Goal: Task Accomplishment & Management: Manage account settings

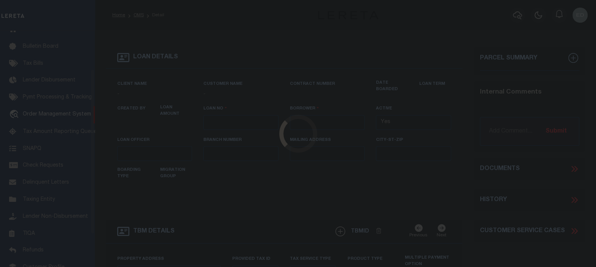
type input "EP-T000001"
type input "ep E ep"
select select
type input "[STREET_ADDRESS]"
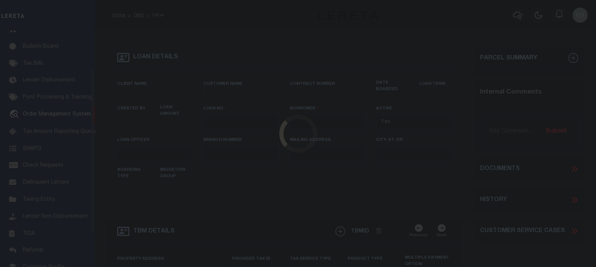
type input "[GEOGRAPHIC_DATA] NC 27405-7605"
type input "[DATE]"
select select "10"
select select "NonEscrow"
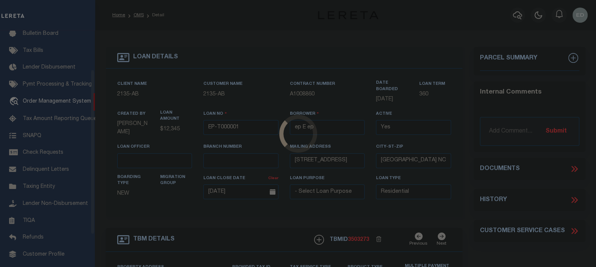
scroll to position [55, 0]
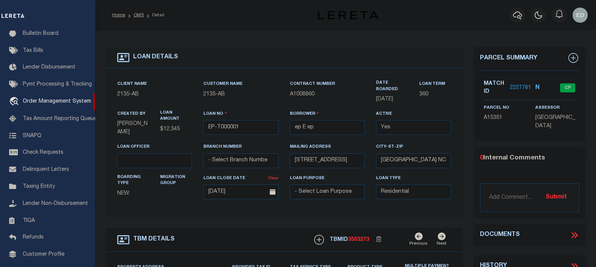
type input "502 YELLOWSTONE AVE"
select select
type input "BILLINGS MT 59101-1731"
type input "MT"
click at [573, 234] on icon at bounding box center [572, 235] width 3 height 6
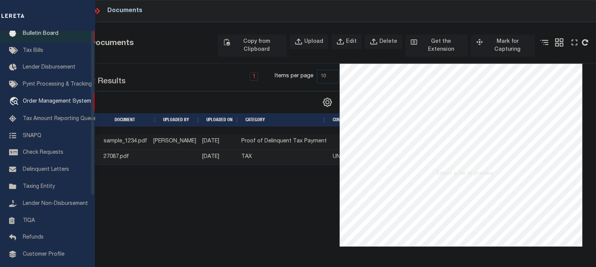
scroll to position [0, 0]
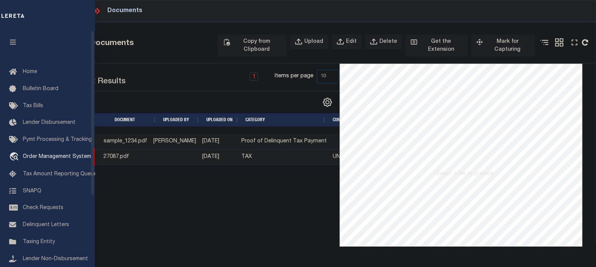
click at [13, 41] on icon "button" at bounding box center [13, 42] width 9 height 7
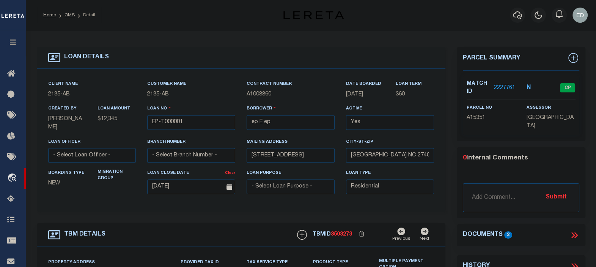
click at [574, 234] on icon at bounding box center [574, 235] width 10 height 10
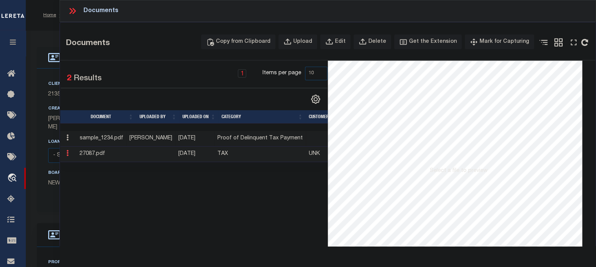
click at [67, 154] on icon at bounding box center [67, 153] width 2 height 6
click at [304, 40] on button "Upload" at bounding box center [297, 41] width 39 height 15
click at [308, 42] on div "Upload" at bounding box center [302, 42] width 19 height 8
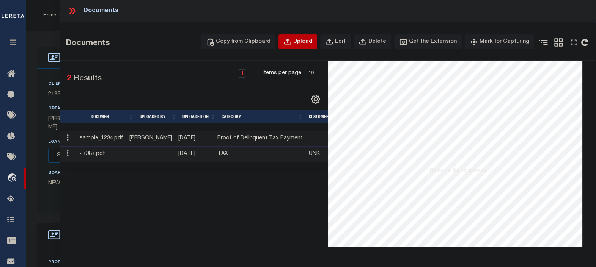
click at [308, 42] on div "Upload" at bounding box center [302, 42] width 19 height 8
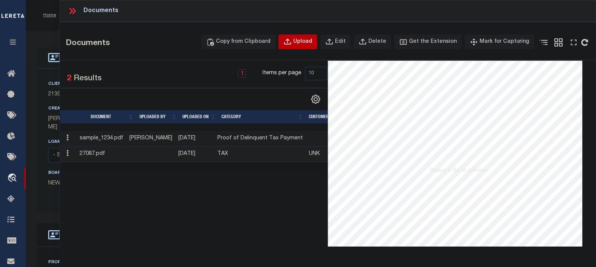
click at [308, 42] on div "Upload" at bounding box center [302, 42] width 19 height 8
click at [309, 42] on div "Upload" at bounding box center [302, 42] width 19 height 8
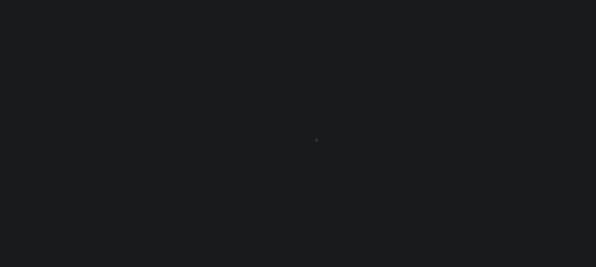
type input "EP-T000001"
type input "ep E ep"
select select
type input "[STREET_ADDRESS]"
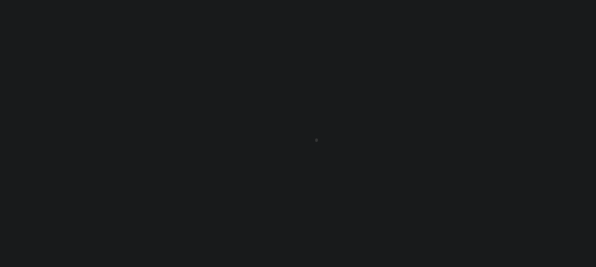
type input "[GEOGRAPHIC_DATA] NC 27405-7605"
type input "[DATE]"
select select "10"
select select "NonEscrow"
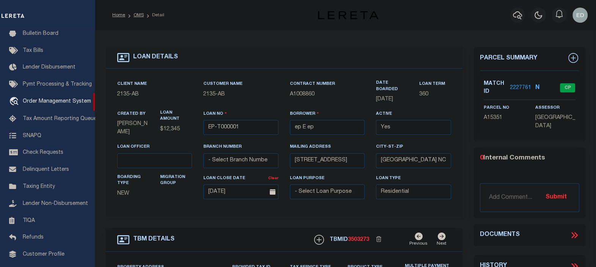
type input "[STREET_ADDRESS]"
select select
type input "BILLINGS MT 59101-1731"
type input "MT"
click at [578, 235] on icon at bounding box center [574, 235] width 10 height 10
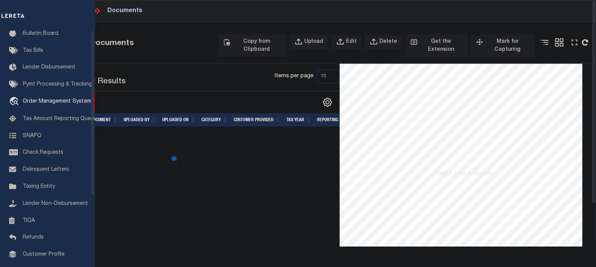
scroll to position [0, 0]
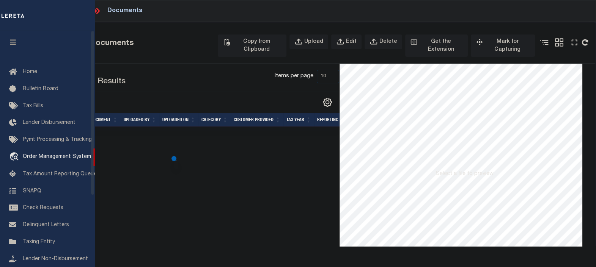
click at [16, 42] on icon "button" at bounding box center [13, 42] width 9 height 7
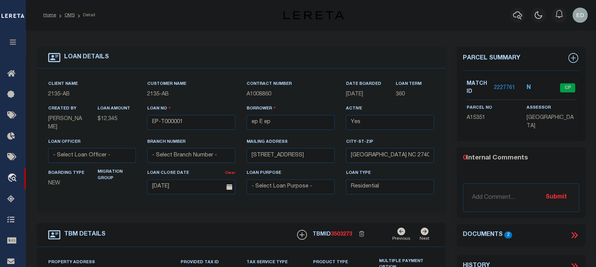
click at [574, 231] on icon at bounding box center [574, 235] width 10 height 10
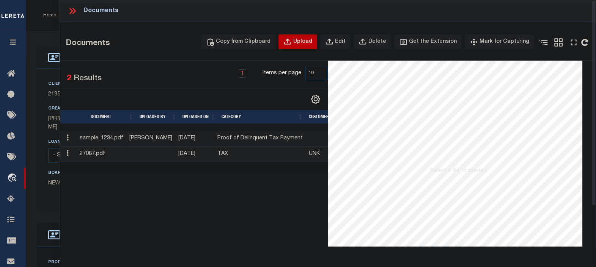
click at [303, 45] on button "Upload" at bounding box center [297, 41] width 39 height 15
click at [311, 43] on div "Upload" at bounding box center [302, 42] width 19 height 8
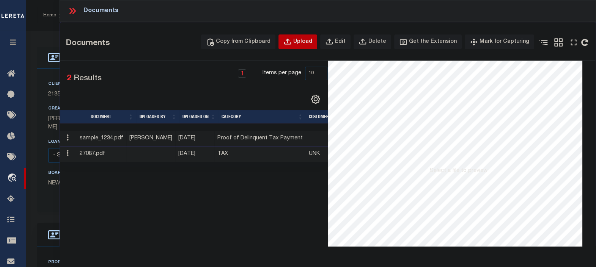
click at [311, 43] on div "Upload" at bounding box center [302, 42] width 19 height 8
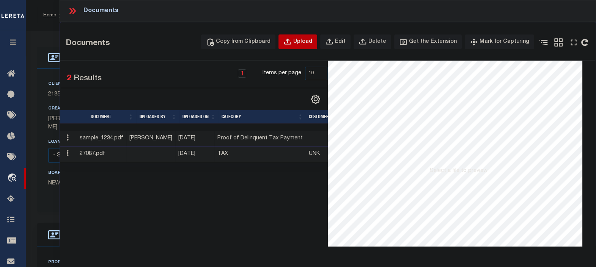
click at [311, 43] on div "Upload" at bounding box center [302, 42] width 19 height 8
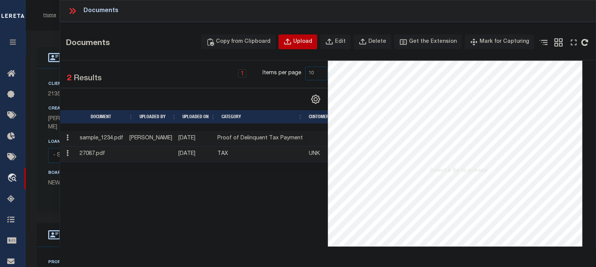
click at [311, 43] on div "Upload" at bounding box center [302, 42] width 19 height 8
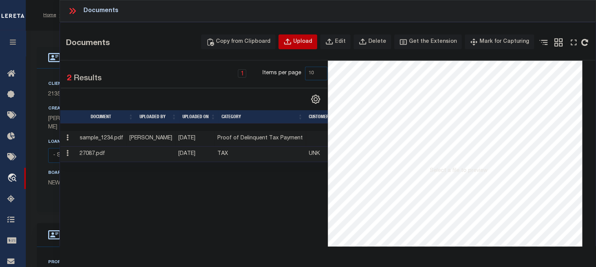
click at [311, 43] on div "Upload" at bounding box center [302, 42] width 19 height 8
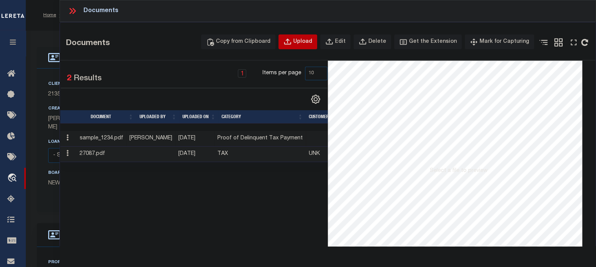
click at [311, 43] on div "Upload" at bounding box center [302, 42] width 19 height 8
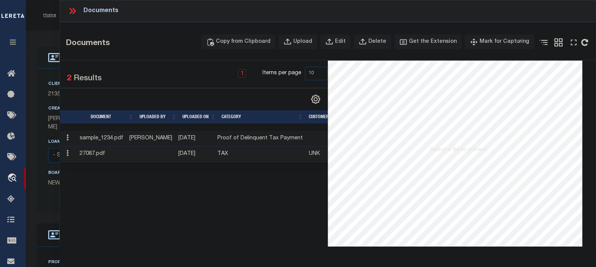
click at [40, 78] on div "Client Name 2135 - AB Customer Name 2135 - AB Contract Number A1008860 360" at bounding box center [241, 140] width 408 height 143
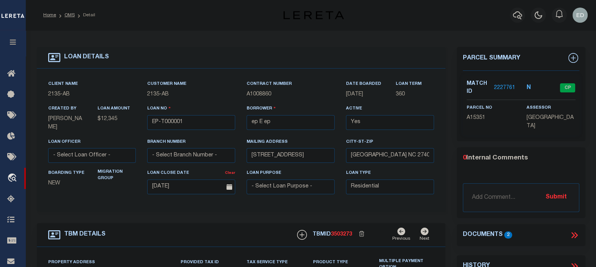
scroll to position [284, 0]
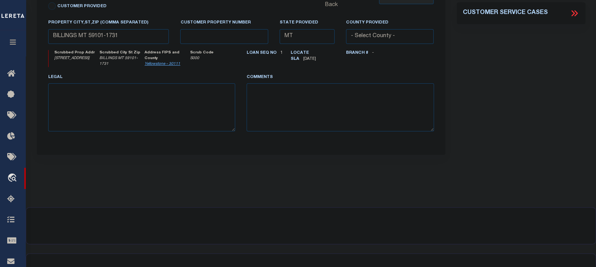
drag, startPoint x: 221, startPoint y: 236, endPoint x: 245, endPoint y: 212, distance: 33.8
click at [221, 254] on div at bounding box center [310, 272] width 569 height 36
drag, startPoint x: 245, startPoint y: 212, endPoint x: 227, endPoint y: 226, distance: 21.9
click at [245, 213] on main-component "Document Title Documents Comment" at bounding box center [311, 248] width 570 height 83
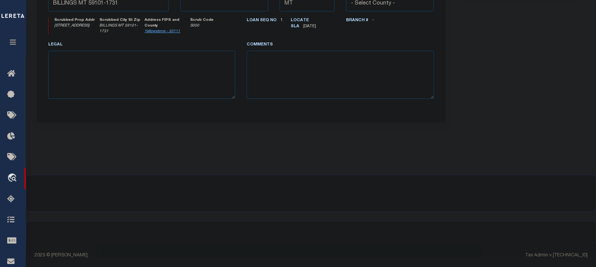
drag, startPoint x: 216, startPoint y: 229, endPoint x: 223, endPoint y: 221, distance: 10.5
click at [217, 225] on div at bounding box center [310, 239] width 569 height 36
drag, startPoint x: 262, startPoint y: 205, endPoint x: 292, endPoint y: 195, distance: 32.2
click at [262, 204] on div at bounding box center [310, 193] width 569 height 36
drag, startPoint x: 349, startPoint y: 187, endPoint x: 387, endPoint y: 156, distance: 48.5
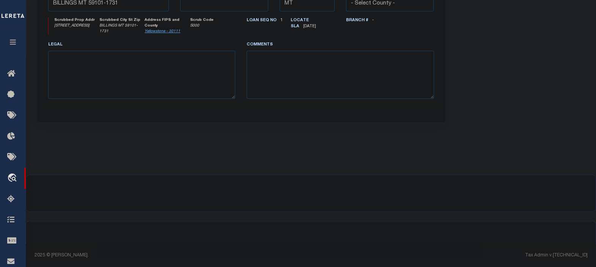
click at [350, 187] on div at bounding box center [310, 193] width 569 height 36
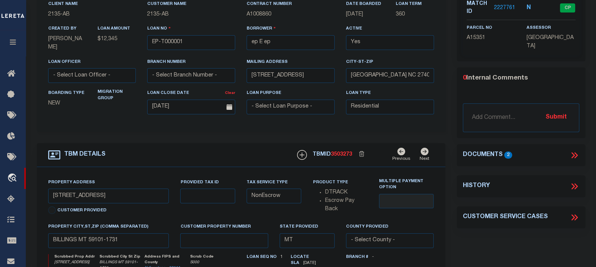
scroll to position [0, 0]
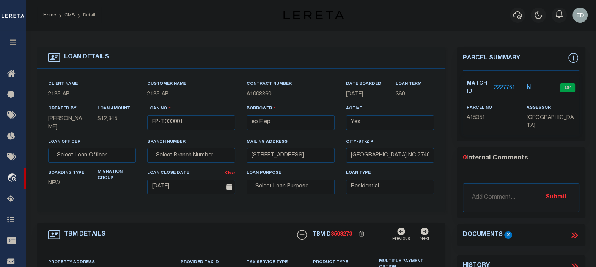
click at [571, 234] on icon at bounding box center [574, 235] width 10 height 10
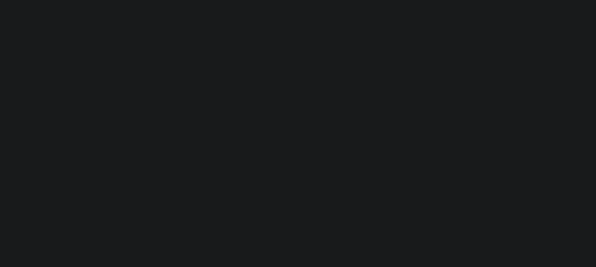
scroll to position [55, 0]
type input "EP-T000001"
type input "ep E ep"
select select
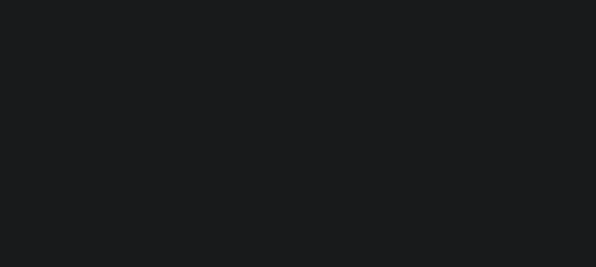
type input "[STREET_ADDRESS]"
type input "[GEOGRAPHIC_DATA] NC 27405-7605"
type input "[DATE]"
select select "10"
select select "NonEscrow"
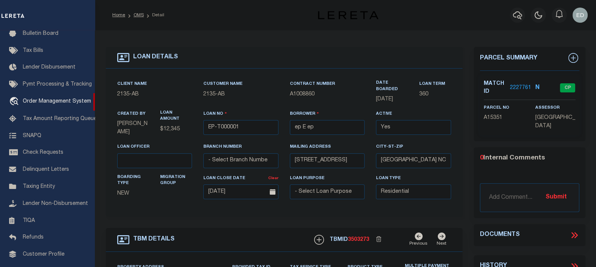
type input "502 YELLOWSTONE AVE"
select select
type input "BILLINGS MT 59101-1731"
type input "MT"
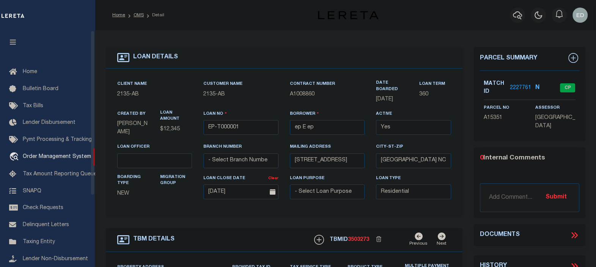
drag, startPoint x: 17, startPoint y: 43, endPoint x: 9, endPoint y: 55, distance: 14.0
click at [17, 43] on button "button" at bounding box center [13, 43] width 26 height 26
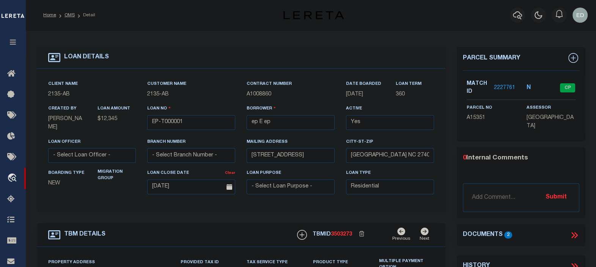
click at [580, 230] on div "Documents 2" at bounding box center [520, 235] width 129 height 10
click at [575, 237] on icon at bounding box center [574, 235] width 10 height 10
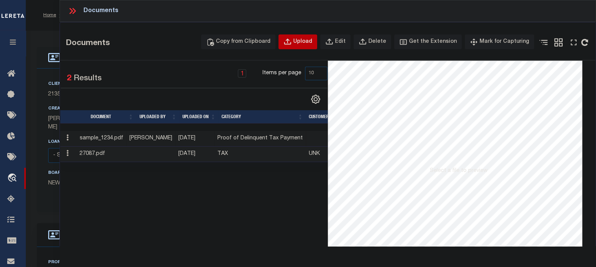
click at [306, 42] on div "Upload" at bounding box center [302, 42] width 19 height 8
click at [333, 44] on icon "button" at bounding box center [329, 42] width 8 height 8
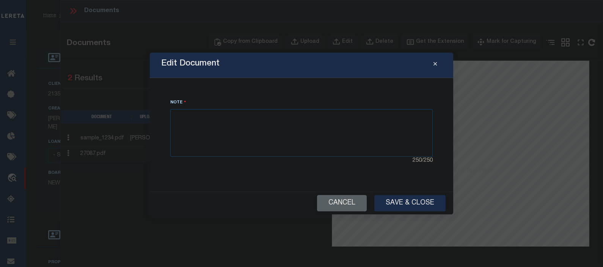
click at [380, 44] on div "Edit Document Note 250 / 250 Cancel Save & Close" at bounding box center [301, 133] width 603 height 267
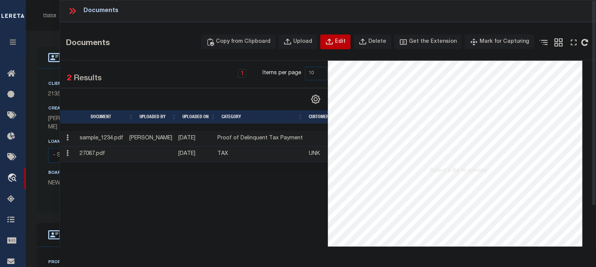
click at [333, 42] on icon "button" at bounding box center [329, 42] width 8 height 8
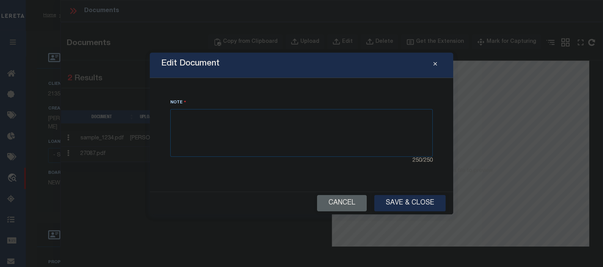
click at [379, 45] on div "Edit Document Note 250 / 250 Cancel Save & Close" at bounding box center [301, 133] width 603 height 267
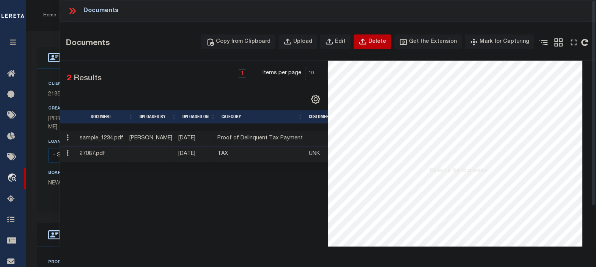
click at [380, 47] on button "Delete" at bounding box center [372, 41] width 38 height 15
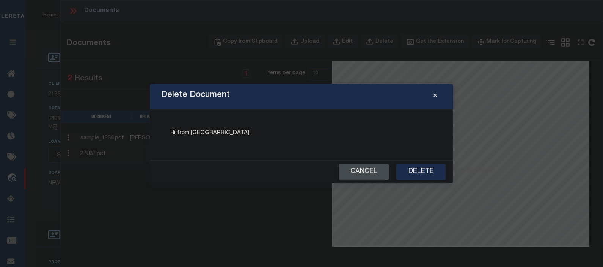
drag, startPoint x: 414, startPoint y: 173, endPoint x: 362, endPoint y: 171, distance: 52.0
click at [360, 188] on div "Delete Document Hi from Delete Cancel Delete" at bounding box center [301, 133] width 603 height 267
click at [362, 171] on button "Cancel" at bounding box center [364, 172] width 50 height 16
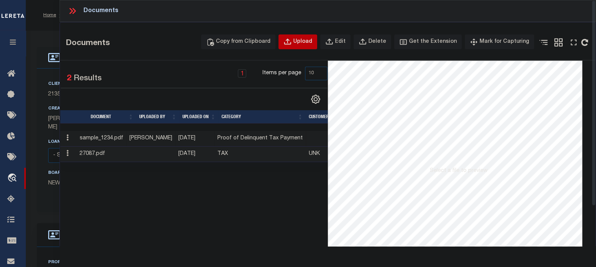
click at [317, 34] on button "Upload" at bounding box center [297, 41] width 39 height 15
click at [312, 38] on div "Upload" at bounding box center [302, 42] width 19 height 8
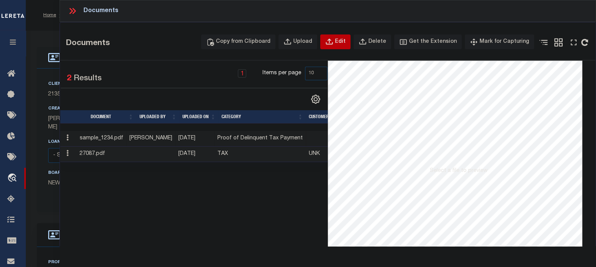
click at [345, 39] on div "Edit" at bounding box center [340, 42] width 11 height 8
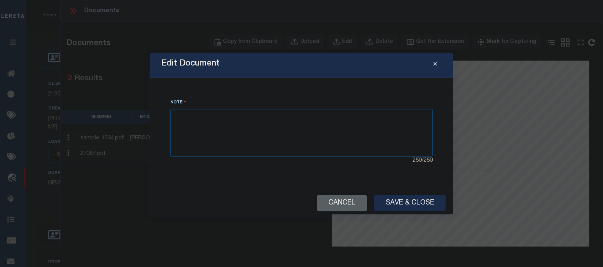
click at [433, 66] on icon "Close" at bounding box center [434, 64] width 3 height 6
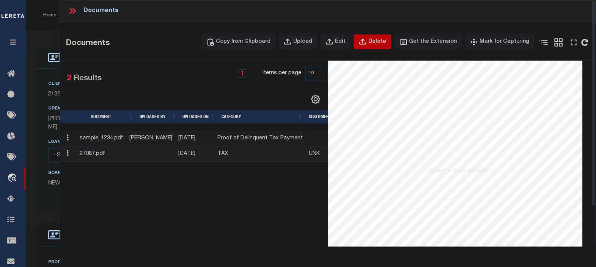
click at [367, 45] on icon "button" at bounding box center [362, 42] width 8 height 8
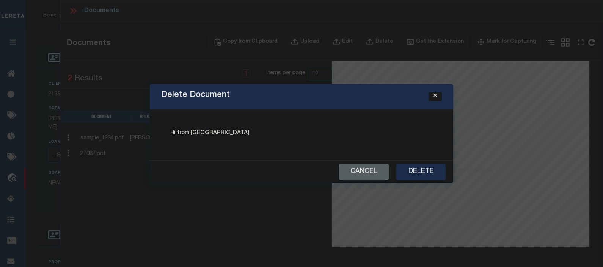
click at [438, 95] on button "Close" at bounding box center [434, 96] width 13 height 9
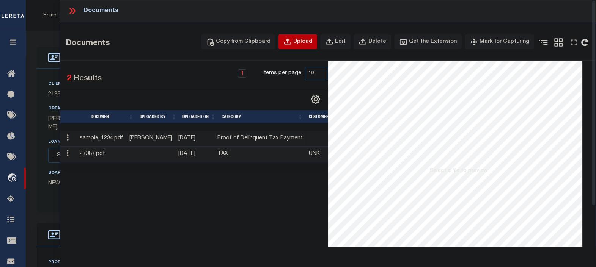
click at [292, 38] on icon "button" at bounding box center [287, 42] width 8 height 8
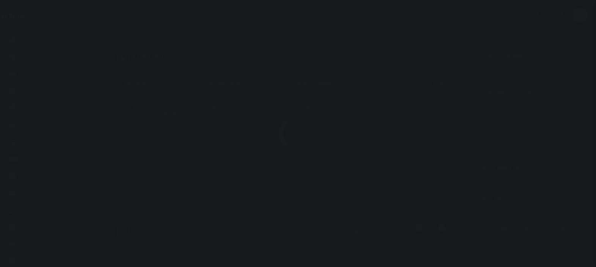
type input "EP-T000001"
type input "ep E ep"
select select
type input "[STREET_ADDRESS]"
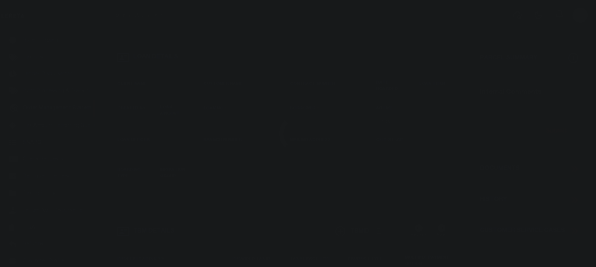
type input "[GEOGRAPHIC_DATA] NC 27405-7605"
type input "[DATE]"
select select "10"
select select "NonEscrow"
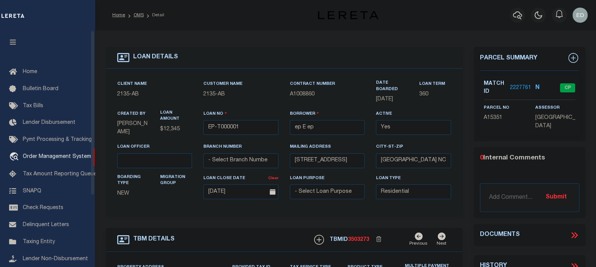
click at [15, 44] on icon "button" at bounding box center [13, 42] width 9 height 7
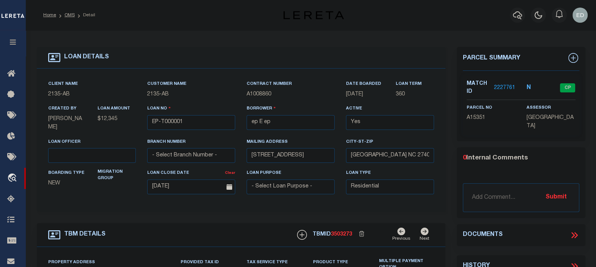
type input "[STREET_ADDRESS]"
select select
type input "BILLINGS MT 59101-1731"
type input "MT"
click at [447, 150] on div "LOAN DETAILS Client Name -" at bounding box center [241, 258] width 420 height 422
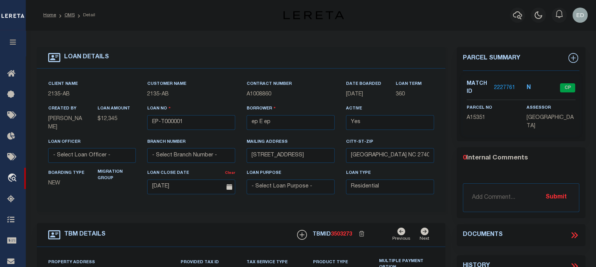
click at [447, 157] on div "LOAN DETAILS Client Name -" at bounding box center [241, 258] width 420 height 422
click at [573, 235] on icon at bounding box center [572, 235] width 3 height 6
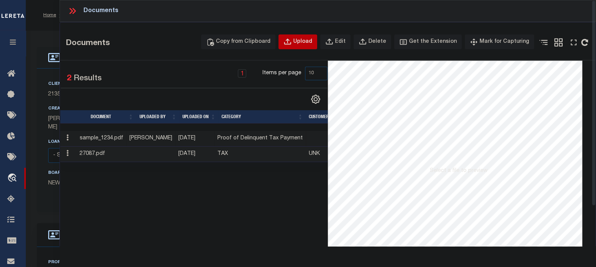
click at [307, 42] on div "Upload" at bounding box center [302, 42] width 19 height 8
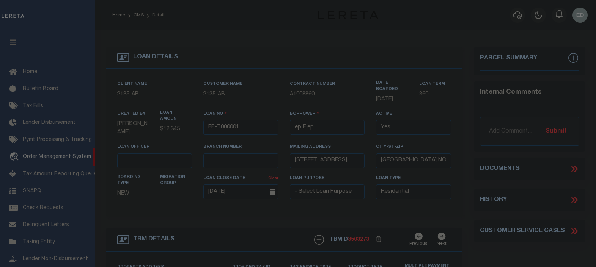
select select "10"
select select "NonEscrow"
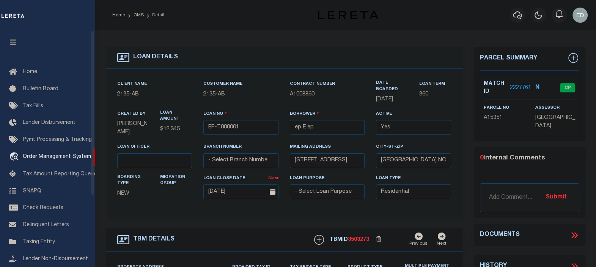
type input "502 YELLOWSTONE AVE"
select select
type input "BILLINGS MT 59101-1731"
type input "MT"
click at [13, 41] on icon "button" at bounding box center [13, 42] width 9 height 7
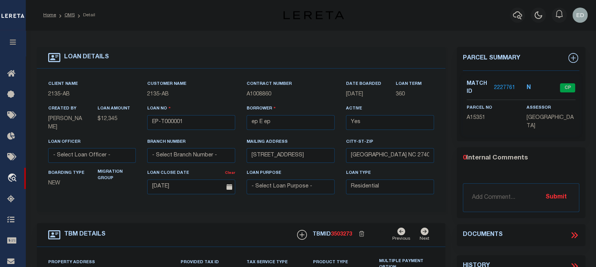
click at [449, 135] on div "LOAN DETAILS Client Name -" at bounding box center [241, 258] width 420 height 422
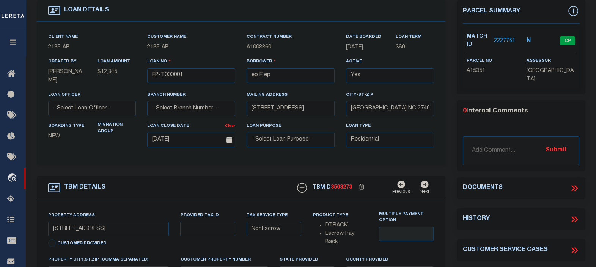
scroll to position [94, 0]
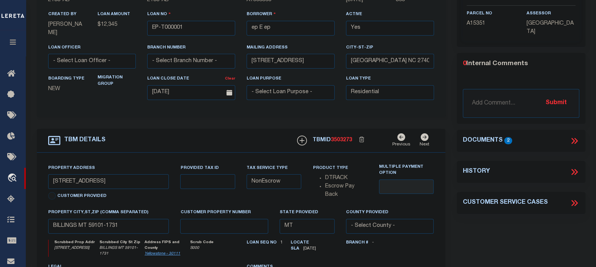
click at [575, 140] on icon at bounding box center [575, 141] width 3 height 6
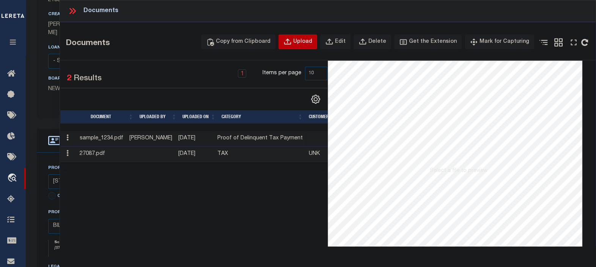
click at [292, 42] on icon "button" at bounding box center [287, 42] width 8 height 8
click at [345, 44] on button "Edit" at bounding box center [335, 41] width 30 height 15
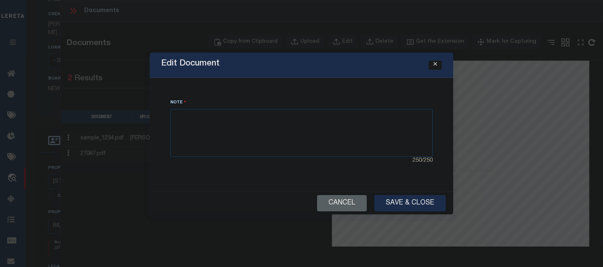
click at [433, 64] on icon "Close" at bounding box center [434, 64] width 3 height 6
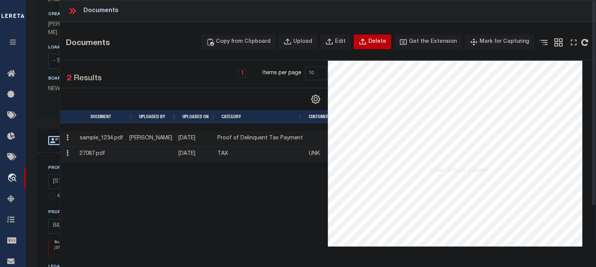
click at [381, 40] on div "Delete" at bounding box center [377, 42] width 18 height 8
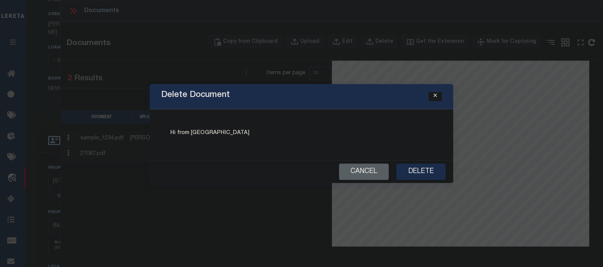
click at [437, 99] on button "Close" at bounding box center [434, 96] width 13 height 9
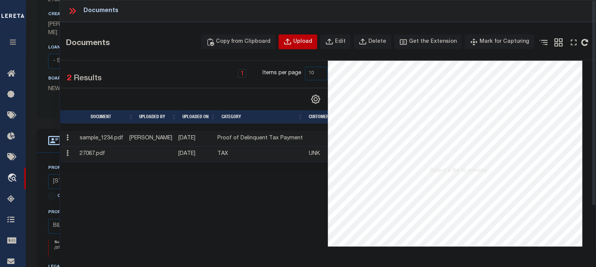
click at [309, 40] on div "Upload" at bounding box center [302, 42] width 19 height 8
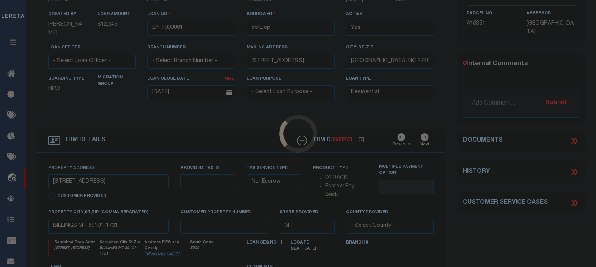
type input "[PERSON_NAME]-T0006"
type input "[PERSON_NAME]"
type input "[STREET_ADDRESS]"
type input "INDEPENDENCE LA 70443-2708"
type input "[DATE]"
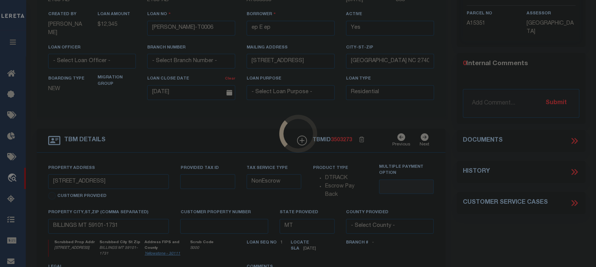
select select "Escrow"
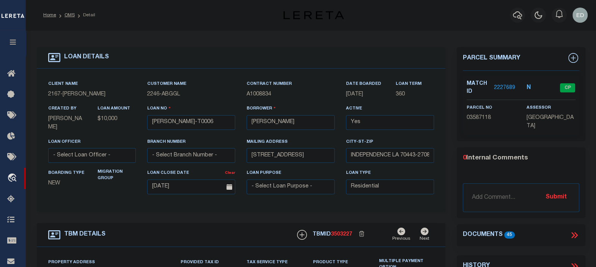
type input "[STREET_ADDRESS]"
select select
type input "INDEPENDENCE LA 70443-2708"
type input "LA"
drag, startPoint x: 434, startPoint y: 85, endPoint x: 440, endPoint y: 85, distance: 5.7
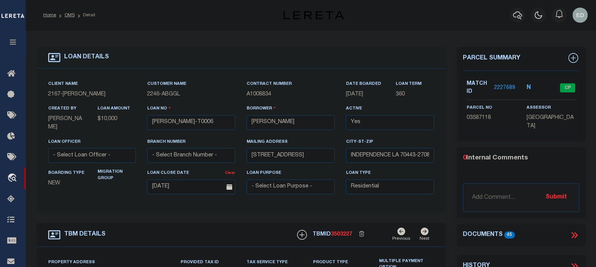
click at [436, 85] on div "Loan Term 360" at bounding box center [415, 92] width 50 height 25
click at [447, 85] on div "LOAN DETAILS Client Name -" at bounding box center [241, 258] width 420 height 422
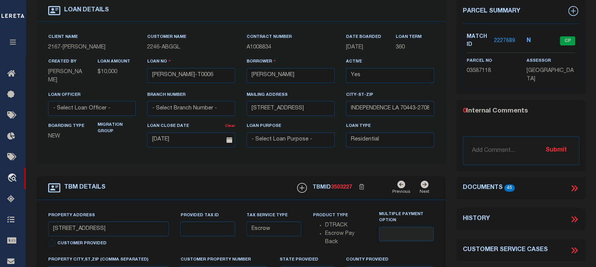
scroll to position [94, 0]
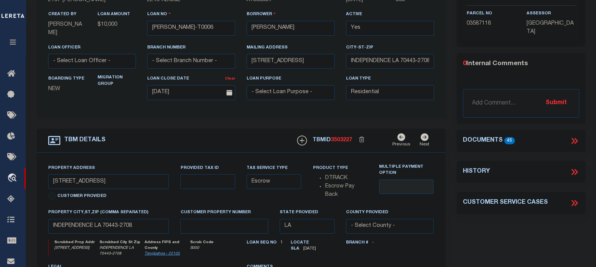
click at [572, 139] on icon at bounding box center [574, 141] width 10 height 10
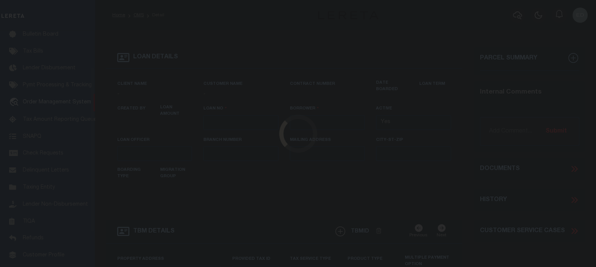
type input "EP-T000001"
type input "ep E ep"
select select
type input "[STREET_ADDRESS]"
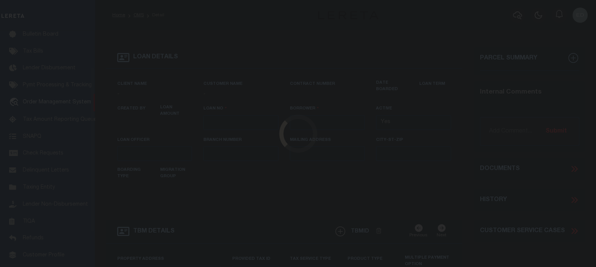
type input "[GEOGRAPHIC_DATA] NC 27405-7605"
type input "[DATE]"
select select "10"
select select "NonEscrow"
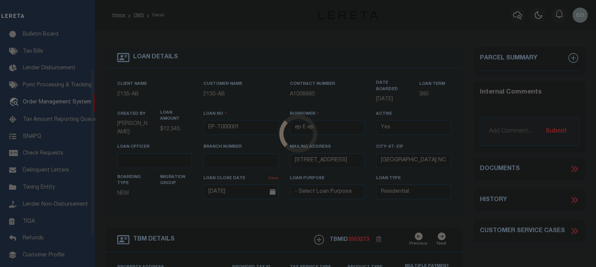
scroll to position [55, 0]
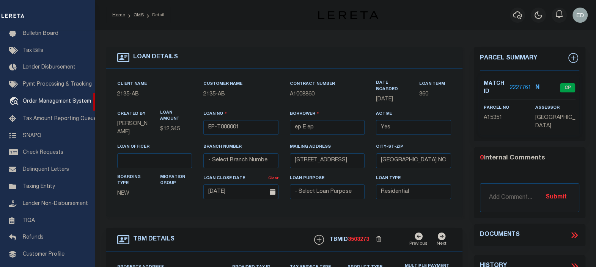
type input "502 YELLOWSTONE AVE"
select select
type input "BILLINGS MT 59101-1731"
type input "MT"
click at [574, 231] on icon at bounding box center [574, 235] width 10 height 10
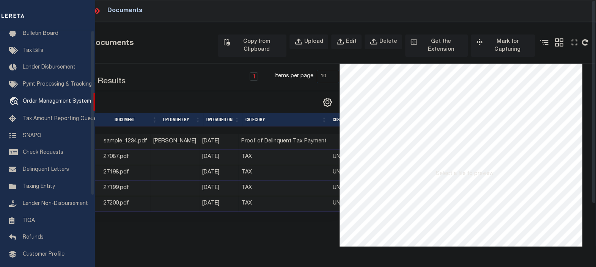
scroll to position [0, 0]
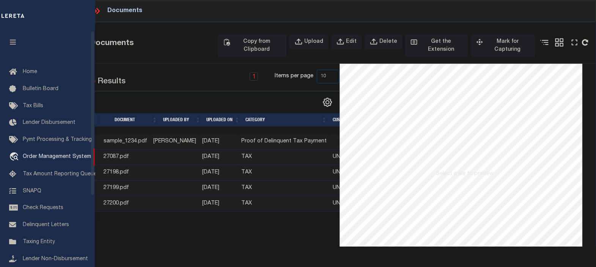
click at [18, 44] on button "button" at bounding box center [13, 43] width 26 height 26
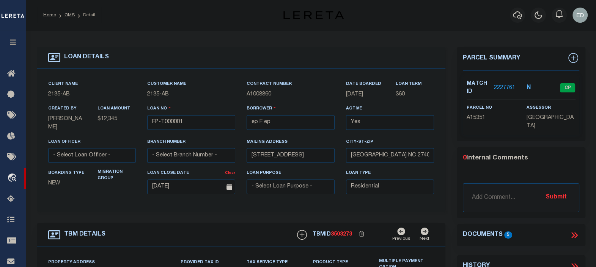
click at [572, 234] on icon at bounding box center [574, 235] width 10 height 10
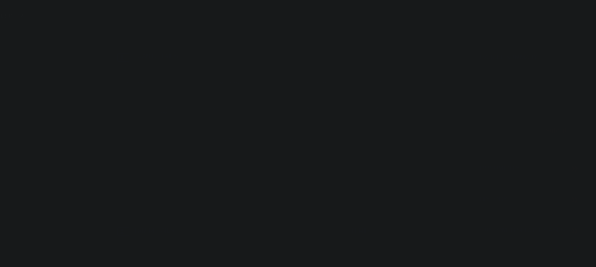
scroll to position [55, 0]
type input "EP-T000001"
type input "ep E ep"
select select
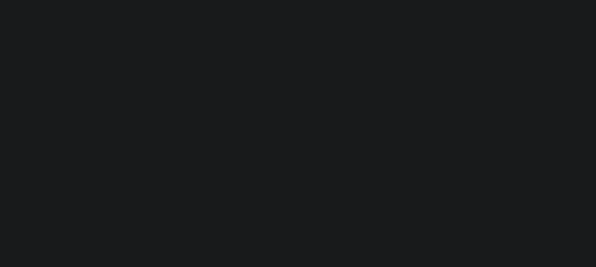
select select
type input "[STREET_ADDRESS]"
type input "[GEOGRAPHIC_DATA] NC 27405-7605"
type input "[DATE]"
select select "10"
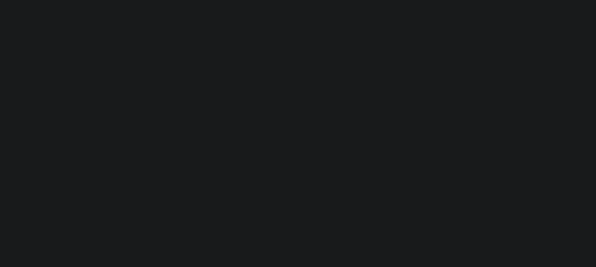
select select "NonEscrow"
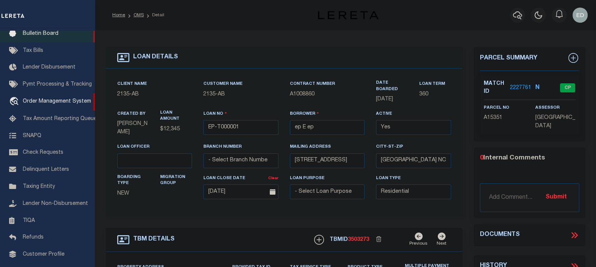
type input "[STREET_ADDRESS]"
select select
type input "BILLINGS MT 59101-1731"
type input "MT"
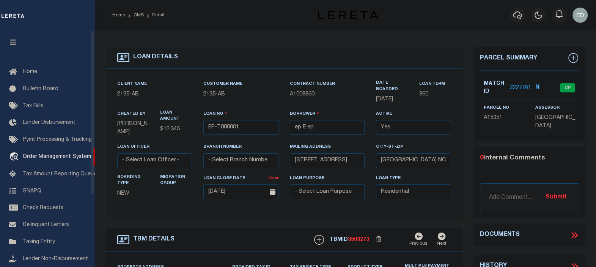
click at [16, 44] on icon "button" at bounding box center [13, 42] width 9 height 7
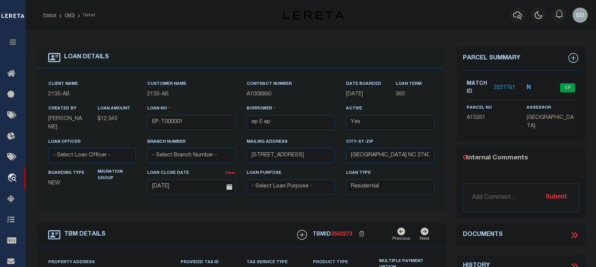
scroll to position [47, 0]
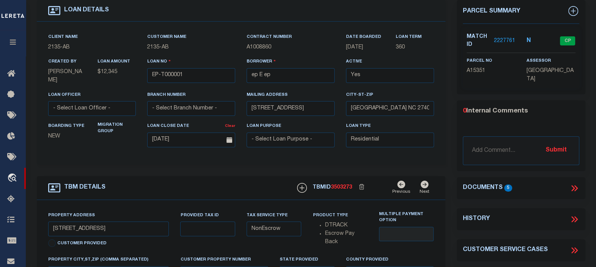
click at [575, 187] on icon at bounding box center [574, 188] width 10 height 10
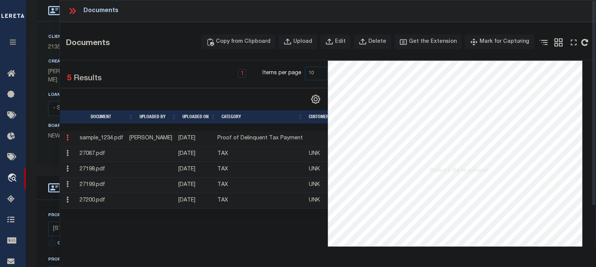
click at [68, 138] on icon at bounding box center [67, 138] width 2 height 6
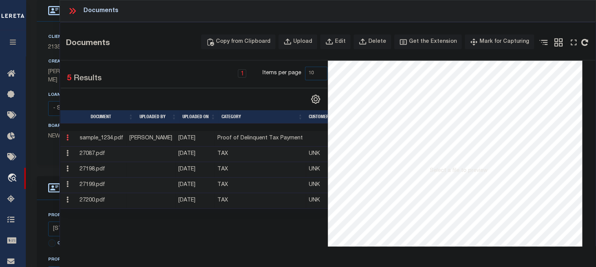
click at [68, 138] on icon at bounding box center [67, 138] width 2 height 6
click at [150, 140] on td "[PERSON_NAME]" at bounding box center [150, 139] width 49 height 16
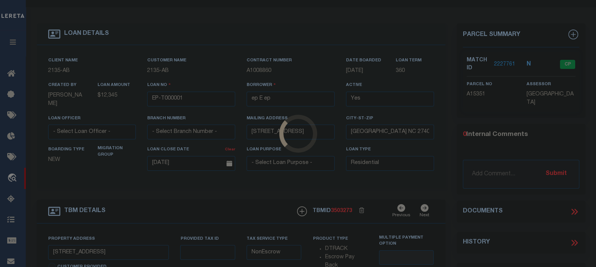
type input "[PERSON_NAME]-T0006"
type input "[PERSON_NAME]"
type input "[STREET_ADDRESS]"
type input "INDEPENDENCE LA 70443-2708"
type input "[DATE]"
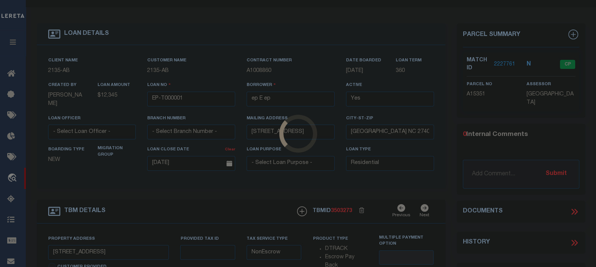
select select "Escrow"
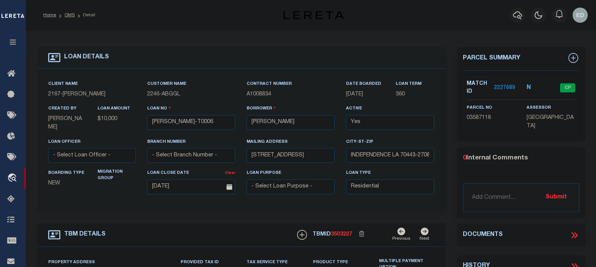
scroll to position [47, 0]
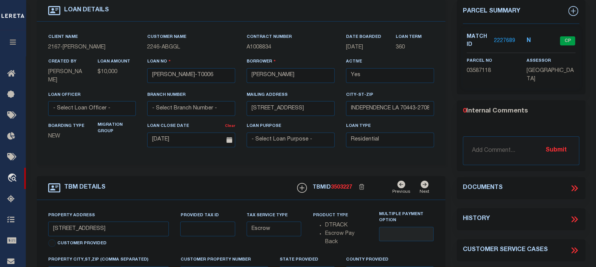
type input "[STREET_ADDRESS]"
select select
type input "INDEPENDENCE LA 70443-2708"
type input "LA"
click at [575, 184] on icon at bounding box center [574, 188] width 10 height 10
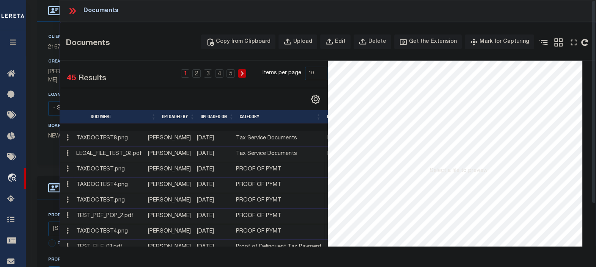
click at [141, 138] on td "TAXDOCTEST8.png" at bounding box center [109, 139] width 72 height 16
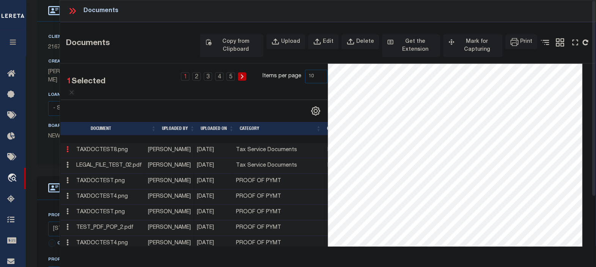
click at [116, 165] on td "LEGAL_FILE_TEST_02.pdf" at bounding box center [109, 166] width 72 height 16
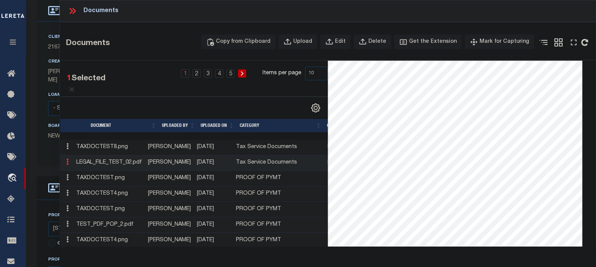
click at [121, 146] on td "TAXDOCTEST8.png" at bounding box center [109, 148] width 72 height 16
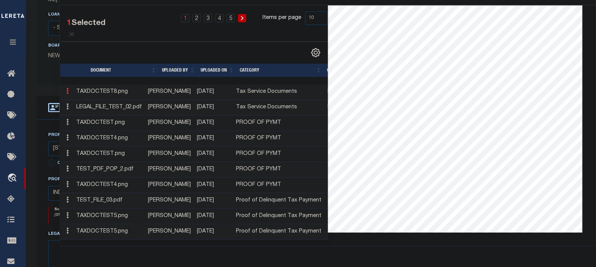
scroll to position [0, 0]
click at [116, 88] on td "TAXDOCTEST8.png" at bounding box center [109, 93] width 72 height 16
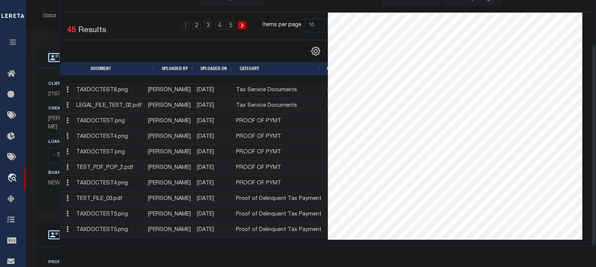
scroll to position [53, 0]
click at [119, 88] on td "TAXDOCTEST8.png" at bounding box center [109, 91] width 72 height 16
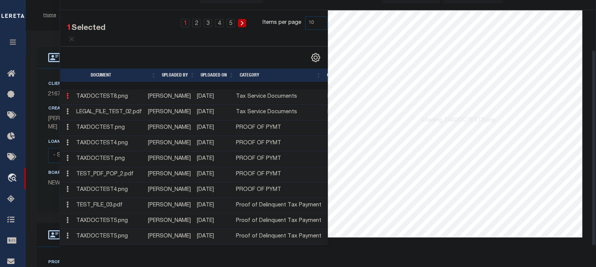
scroll to position [62, 0]
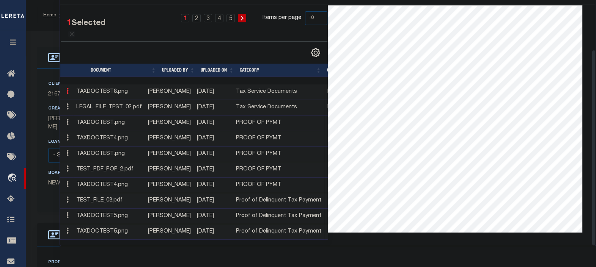
click at [112, 89] on td "TAXDOCTEST8.png" at bounding box center [109, 93] width 72 height 16
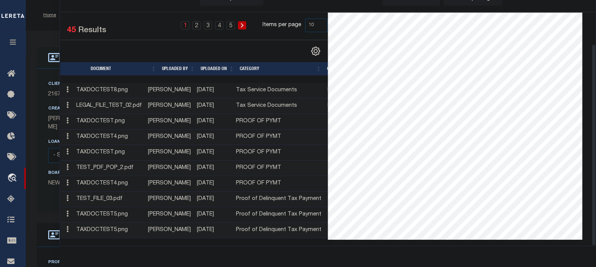
click at [111, 87] on td "TAXDOCTEST8.png" at bounding box center [109, 91] width 72 height 16
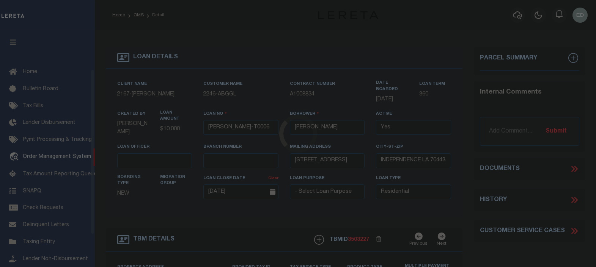
select select "10"
select select "Escrow"
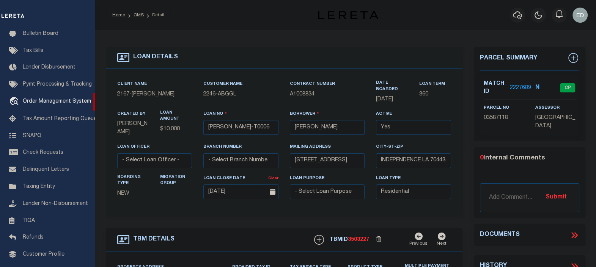
type input "[STREET_ADDRESS]"
select select
type input "INDEPENDENCE LA 70443-2708"
type input "LA"
click at [574, 234] on icon at bounding box center [572, 235] width 3 height 6
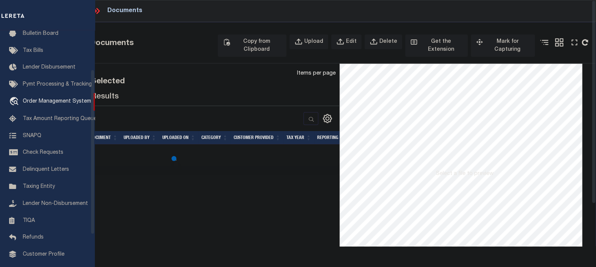
scroll to position [0, 0]
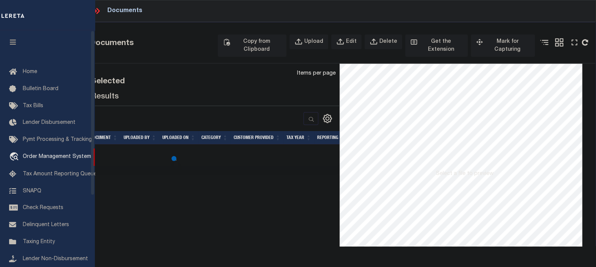
drag, startPoint x: 16, startPoint y: 38, endPoint x: 2, endPoint y: 44, distance: 15.1
click at [16, 38] on button "button" at bounding box center [13, 43] width 26 height 26
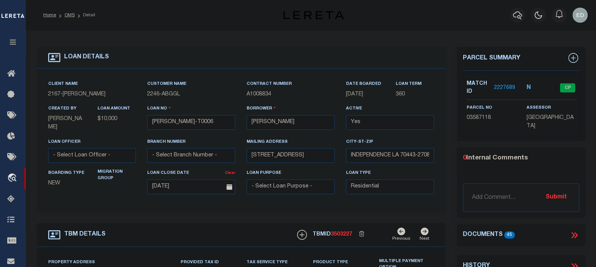
click at [573, 234] on icon at bounding box center [572, 235] width 3 height 6
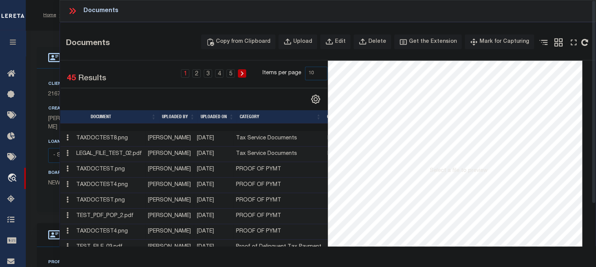
click at [140, 139] on td "TAXDOCTEST8.png" at bounding box center [109, 139] width 72 height 16
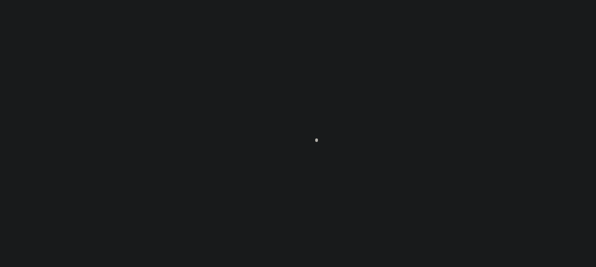
scroll to position [55, 0]
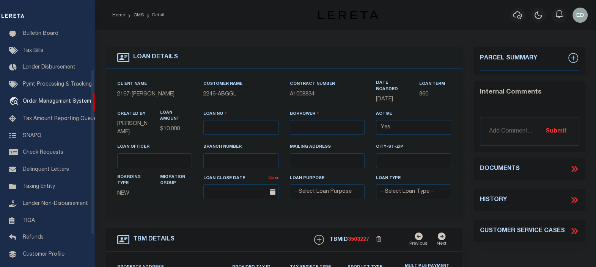
type input "[PERSON_NAME]-T0006"
type input "[PERSON_NAME]"
select select
type input "[STREET_ADDRESS]"
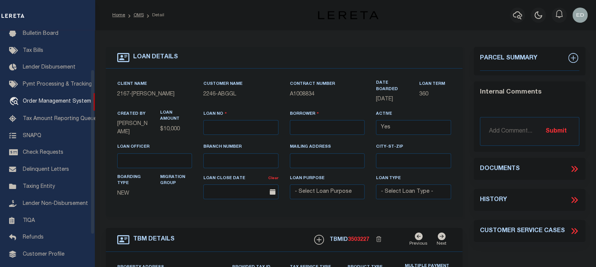
type input "INDEPENDENCE LA 70443-2708"
type input "[DATE]"
select select "10"
select select "Escrow"
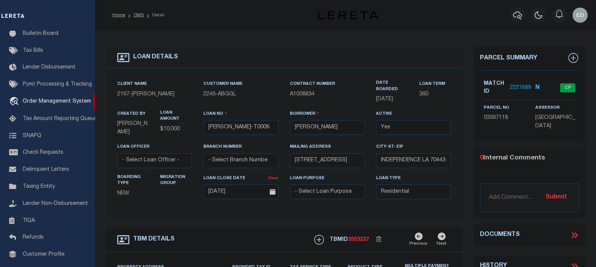
type input "[STREET_ADDRESS]"
select select
type input "INDEPENDENCE LA 70443-2708"
type input "LA"
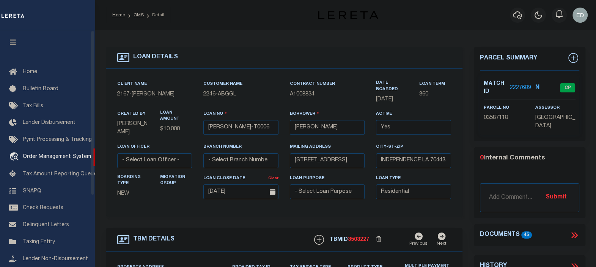
click at [15, 42] on icon "button" at bounding box center [13, 42] width 9 height 7
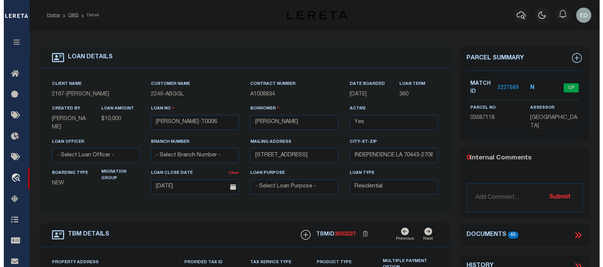
scroll to position [47, 0]
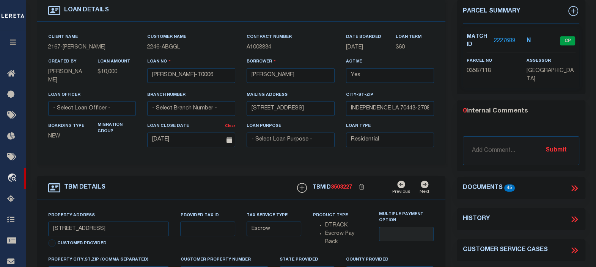
click at [574, 185] on icon at bounding box center [574, 188] width 10 height 10
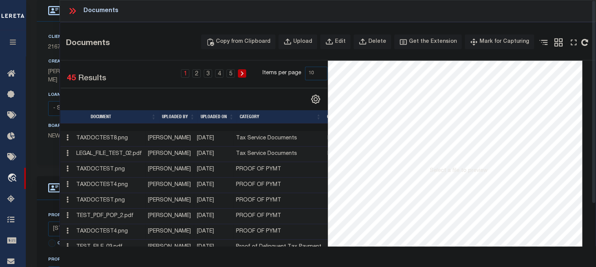
click at [138, 138] on td "TAXDOCTEST8.png" at bounding box center [109, 139] width 72 height 16
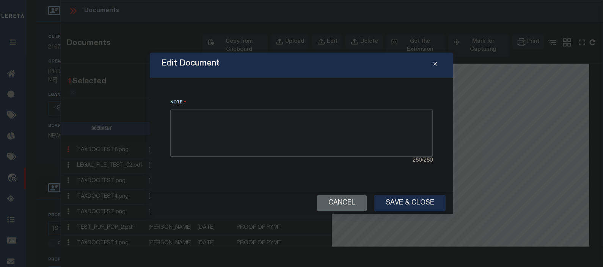
click at [209, 121] on textarea at bounding box center [301, 133] width 262 height 48
click at [210, 121] on textarea at bounding box center [301, 133] width 262 height 48
click at [210, 120] on textarea at bounding box center [301, 133] width 262 height 48
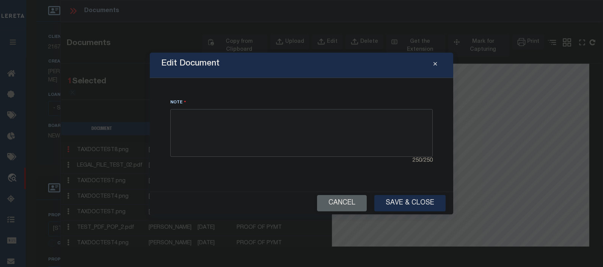
click at [210, 120] on textarea at bounding box center [301, 133] width 262 height 48
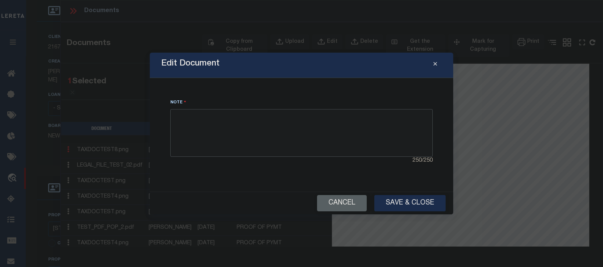
click at [210, 120] on textarea at bounding box center [301, 133] width 262 height 48
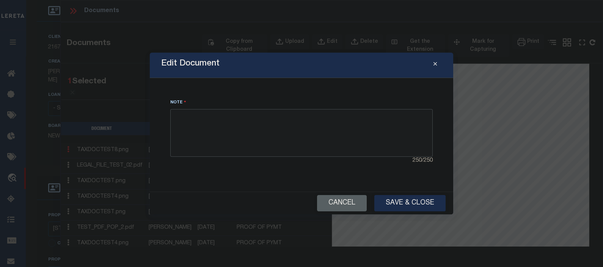
click at [210, 120] on textarea at bounding box center [301, 133] width 262 height 48
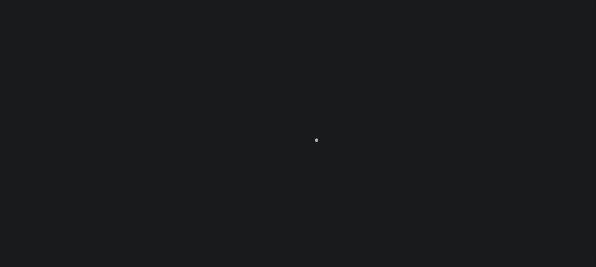
scroll to position [94, 0]
type input "[PERSON_NAME]-T0006"
type input "[PERSON_NAME]"
select select
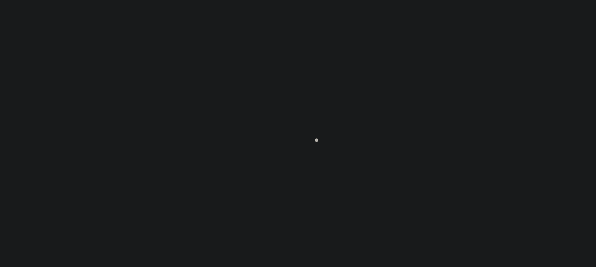
type input "[STREET_ADDRESS]"
type input "INDEPENDENCE LA 70443-2708"
type input "[DATE]"
select select "10"
select select "Escrow"
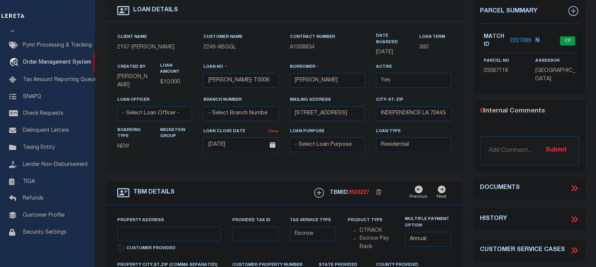
scroll to position [47, 0]
type input "[STREET_ADDRESS]"
select select
type input "INDEPENDENCE LA 70443-2708"
type input "LA"
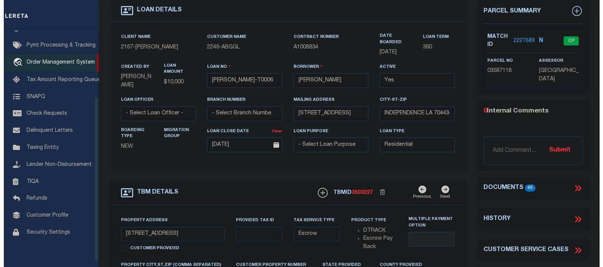
scroll to position [0, 0]
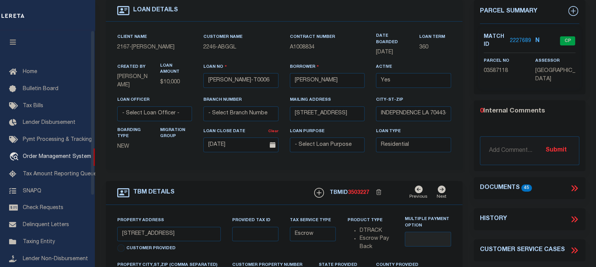
click at [13, 45] on icon "button" at bounding box center [13, 42] width 9 height 7
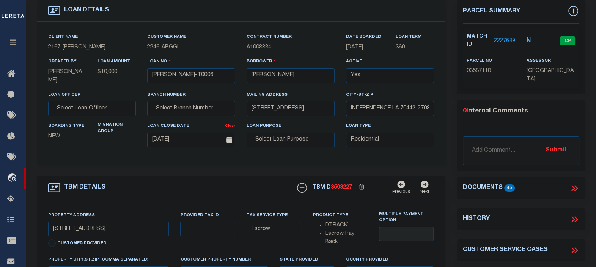
click at [574, 183] on icon at bounding box center [574, 188] width 10 height 10
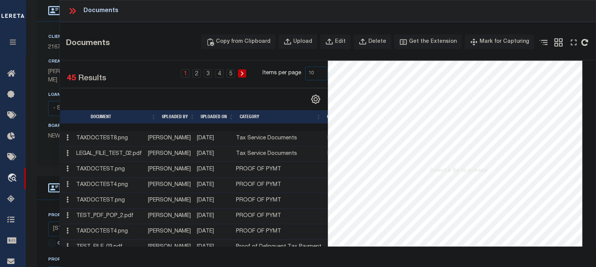
click at [123, 138] on td "TAXDOCTEST8.png" at bounding box center [109, 139] width 72 height 16
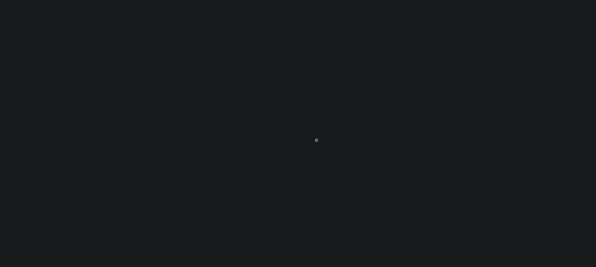
scroll to position [47, 0]
type input "[PERSON_NAME]-T0006"
type input "[PERSON_NAME]"
select select
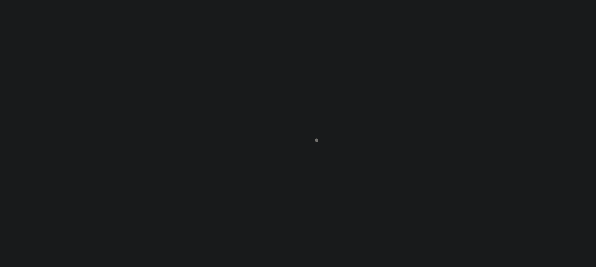
type input "[STREET_ADDRESS]"
type input "INDEPENDENCE LA 70443-2708"
type input "[DATE]"
select select "10"
select select "Escrow"
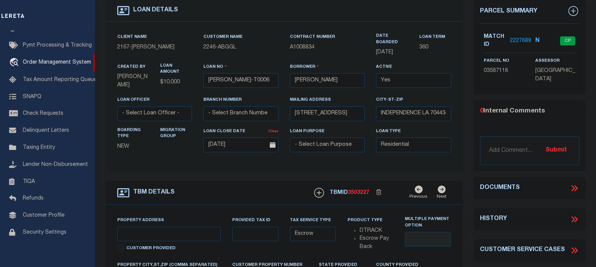
type input "[STREET_ADDRESS]"
select select
type input "INDEPENDENCE LA 70443-2708"
type input "LA"
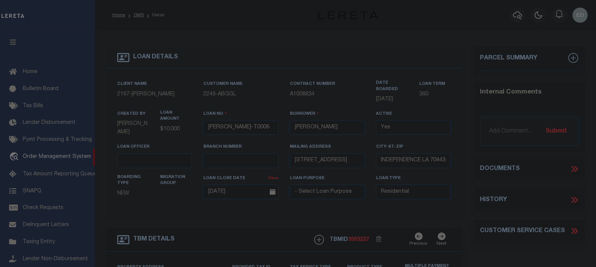
select select "10"
select select "Escrow"
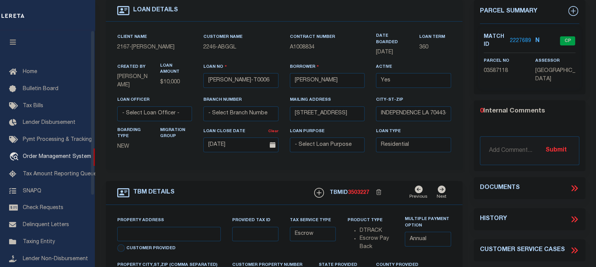
type input "[STREET_ADDRESS]"
select select
type input "INDEPENDENCE LA 70443-2708"
type input "LA"
drag, startPoint x: 12, startPoint y: 38, endPoint x: 268, endPoint y: 64, distance: 257.6
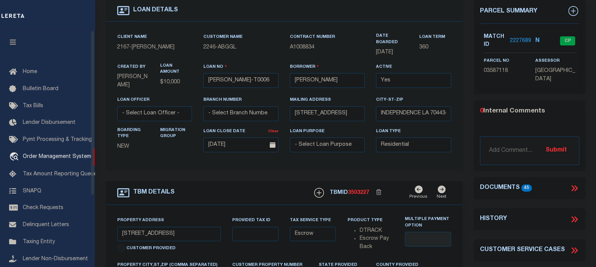
click at [12, 38] on button "button" at bounding box center [13, 43] width 26 height 26
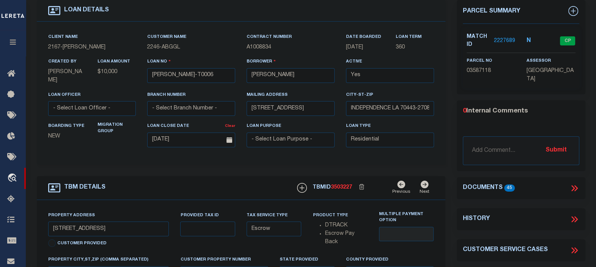
click at [574, 185] on icon at bounding box center [575, 188] width 3 height 6
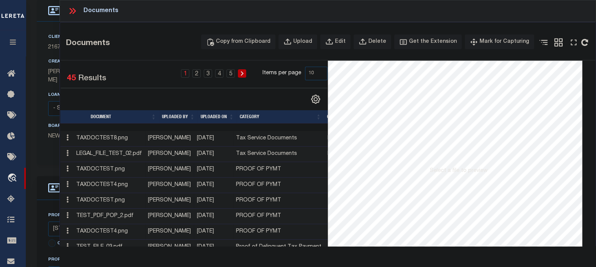
click at [110, 139] on td "TAXDOCTEST8.png" at bounding box center [109, 139] width 72 height 16
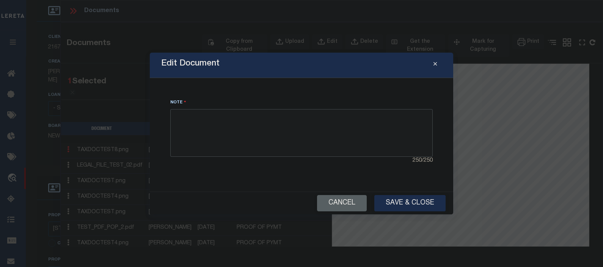
click at [229, 128] on textarea at bounding box center [301, 133] width 262 height 48
type textarea "asedfaslkhgfljaeyrfgkjyahsdgbfljhasdf"
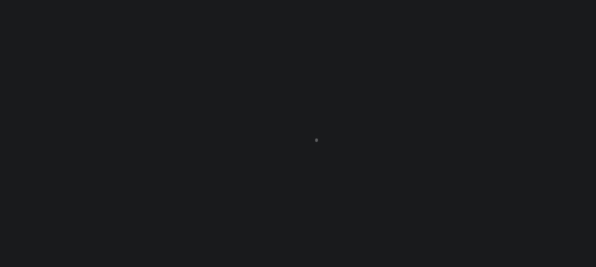
type input "[PERSON_NAME]-T0006"
type input "[PERSON_NAME]"
select select
type input "[STREET_ADDRESS]"
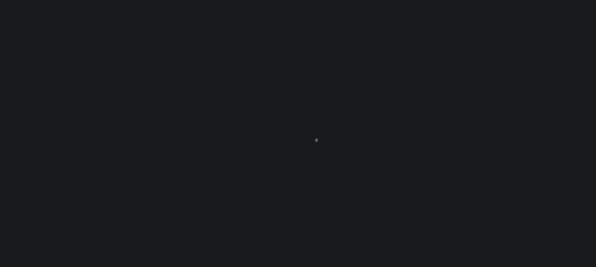
type input "INDEPENDENCE LA 70443-2708"
type input "[DATE]"
select select "10"
select select "Escrow"
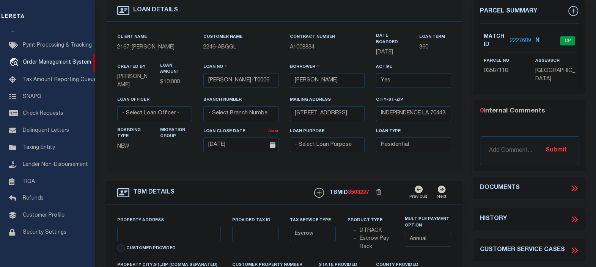
type input "[STREET_ADDRESS]"
select select
type input "INDEPENDENCE LA 70443-2708"
type input "LA"
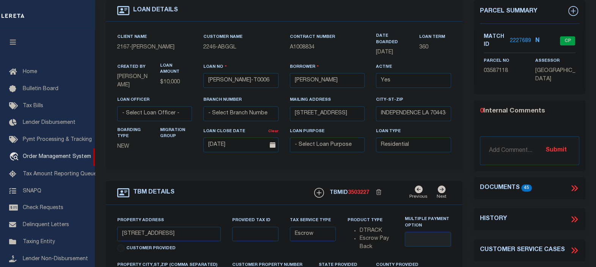
click at [17, 42] on icon "button" at bounding box center [13, 42] width 9 height 7
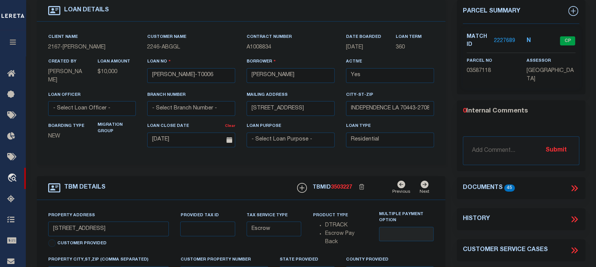
click at [575, 187] on icon at bounding box center [574, 188] width 10 height 10
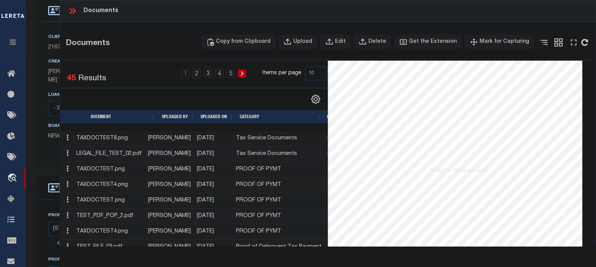
click at [125, 139] on td "TAXDOCTEST8.png" at bounding box center [109, 139] width 72 height 16
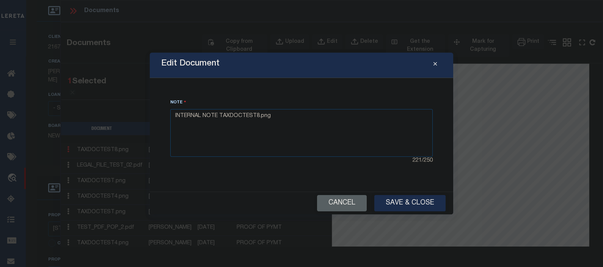
click at [242, 184] on div "Edit Document Note INTERNAL NOTE TAXDOCTEST8.png 221 / 250 Cancel Save & Close" at bounding box center [301, 134] width 303 height 162
click at [341, 204] on button "Cancel" at bounding box center [342, 203] width 50 height 16
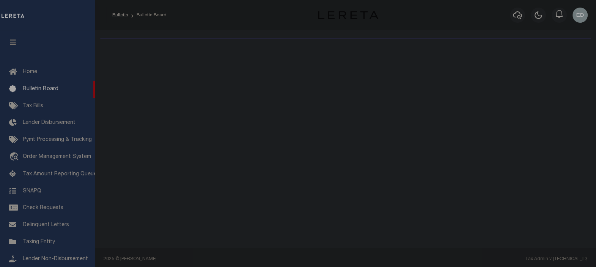
select select "50"
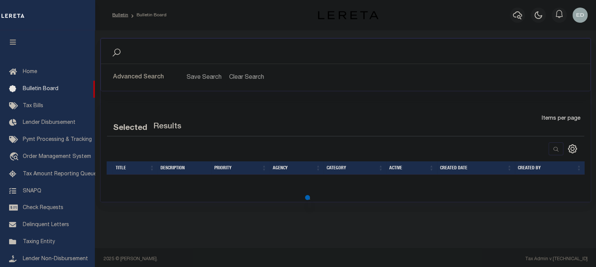
select select "50"
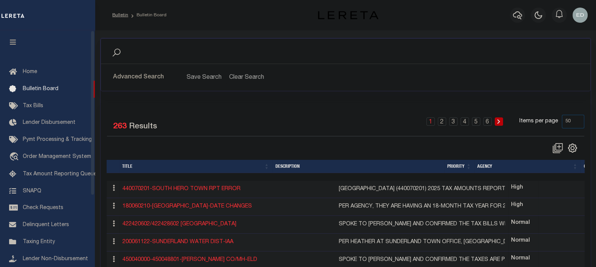
click at [18, 42] on button "button" at bounding box center [13, 43] width 26 height 26
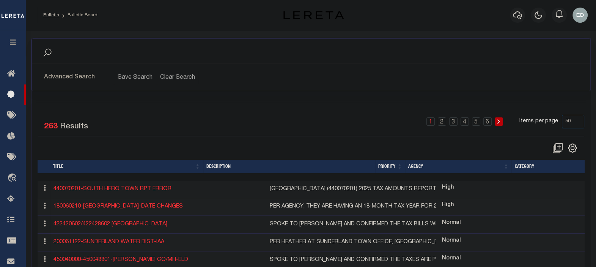
drag, startPoint x: 45, startPoint y: 190, endPoint x: 242, endPoint y: 105, distance: 214.8
click at [177, 138] on div "Selected 263 Results 1 2 3 4 5 6 Items per page 10 25 50 100" at bounding box center [311, 134] width 558 height 39
click at [43, 190] on link at bounding box center [45, 189] width 8 height 6
click at [57, 198] on h6 "ACTIONS" at bounding box center [59, 200] width 36 height 12
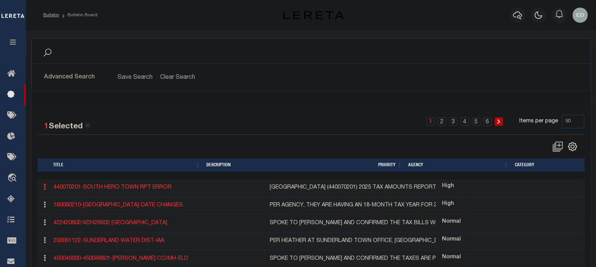
click at [45, 186] on icon at bounding box center [45, 187] width 2 height 6
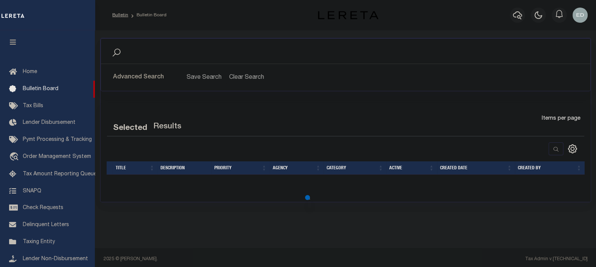
select select "50"
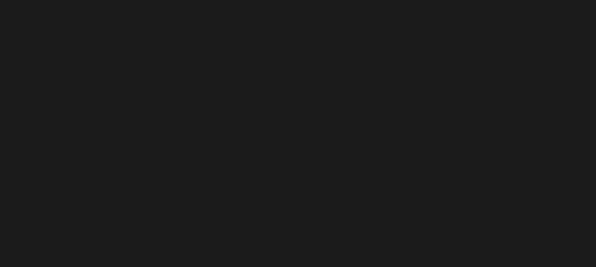
scroll to position [94, 0]
type input "[PERSON_NAME]-T0006"
type input "[PERSON_NAME]"
select select
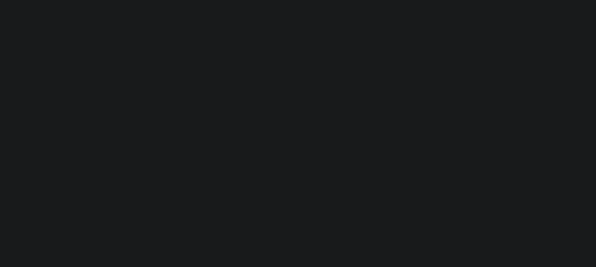
type input "[STREET_ADDRESS]"
type input "INDEPENDENCE LA 70443-2708"
type input "[DATE]"
select select "10"
select select "Escrow"
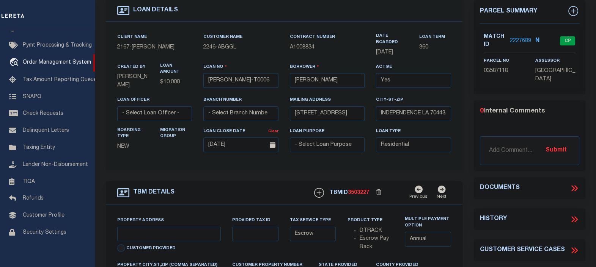
type input "[STREET_ADDRESS]"
select select
type input "INDEPENDENCE LA 70443-2708"
type input "LA"
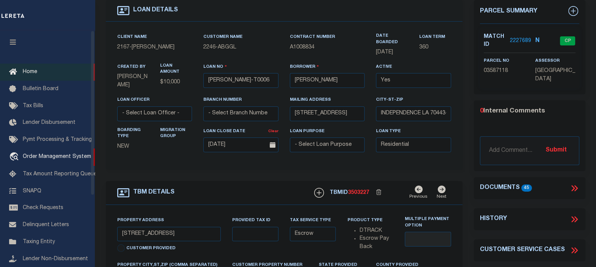
scroll to position [0, 0]
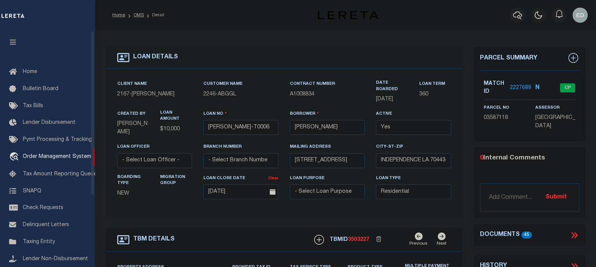
click at [6, 42] on button "button" at bounding box center [13, 43] width 26 height 26
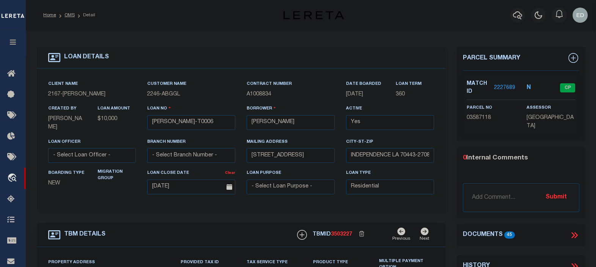
scroll to position [94, 0]
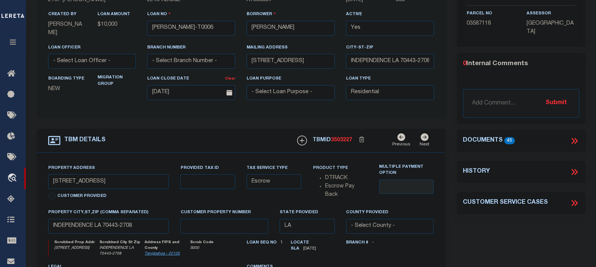
click at [574, 136] on icon at bounding box center [574, 141] width 10 height 10
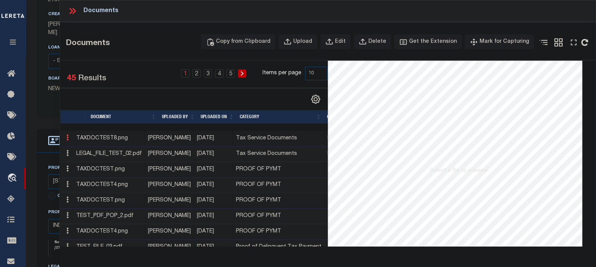
click at [69, 138] on link at bounding box center [67, 139] width 8 height 6
click at [67, 139] on icon at bounding box center [67, 138] width 2 height 6
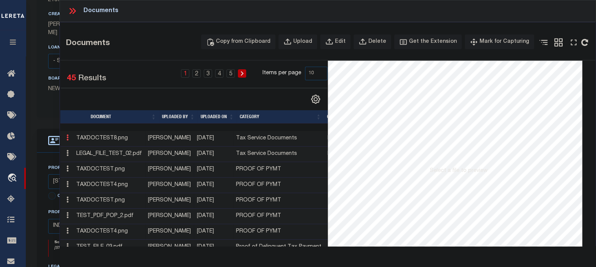
click at [67, 139] on icon at bounding box center [67, 138] width 2 height 6
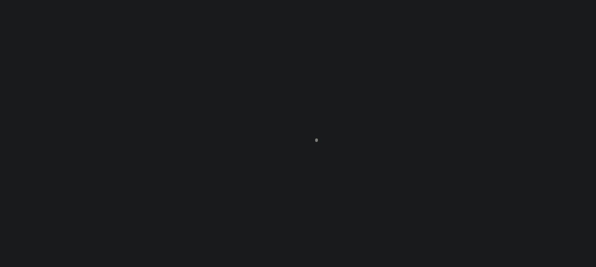
scroll to position [94, 0]
type input "[PERSON_NAME]-T0006"
type input "[PERSON_NAME]"
select select
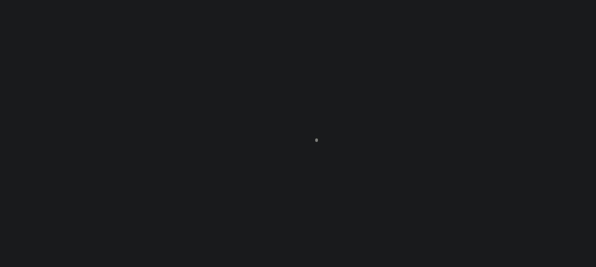
type input "[STREET_ADDRESS]"
type input "INDEPENDENCE LA 70443-2708"
type input "[DATE]"
select select "10"
select select "Escrow"
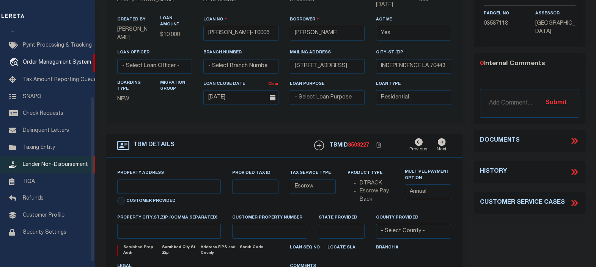
type input "[STREET_ADDRESS]"
select select
type input "INDEPENDENCE LA 70443-2708"
type input "LA"
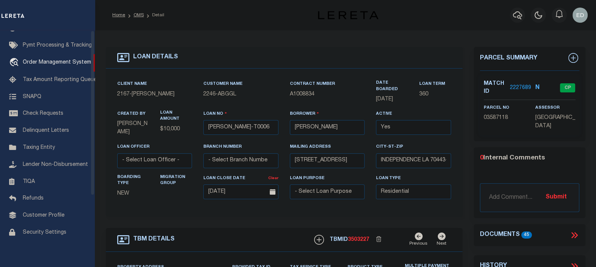
scroll to position [0, 0]
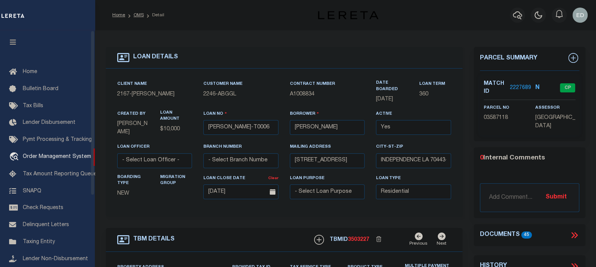
drag, startPoint x: 14, startPoint y: 43, endPoint x: 553, endPoint y: 174, distance: 554.8
click at [14, 43] on icon "button" at bounding box center [13, 42] width 9 height 7
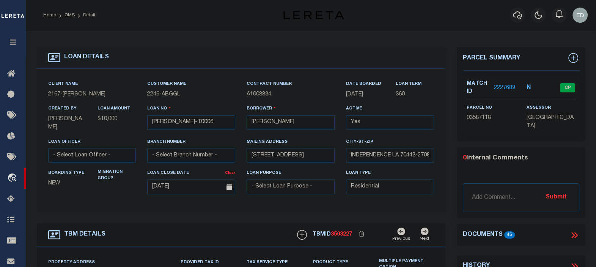
click at [574, 230] on icon at bounding box center [574, 235] width 10 height 10
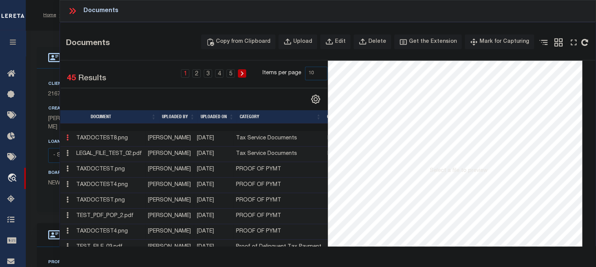
click at [68, 139] on icon at bounding box center [67, 138] width 2 height 6
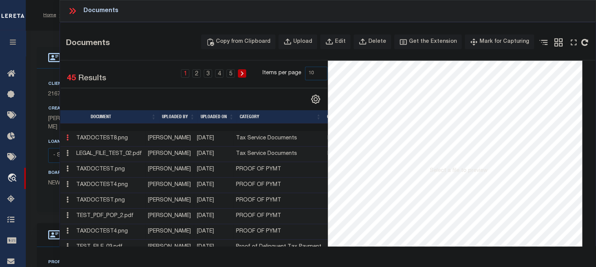
click at [68, 139] on icon at bounding box center [67, 138] width 2 height 6
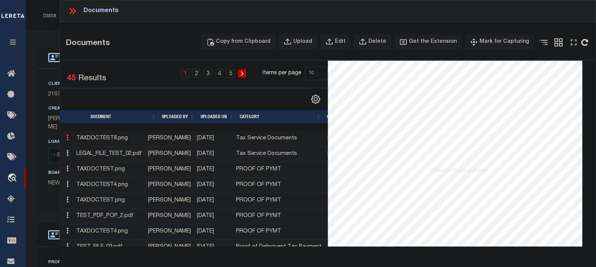
click at [68, 139] on icon at bounding box center [67, 138] width 2 height 6
click at [68, 138] on icon at bounding box center [67, 138] width 2 height 6
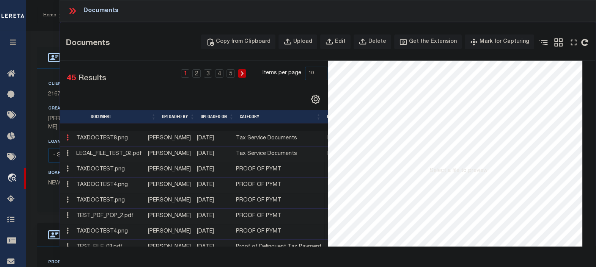
click at [68, 138] on icon at bounding box center [67, 138] width 2 height 6
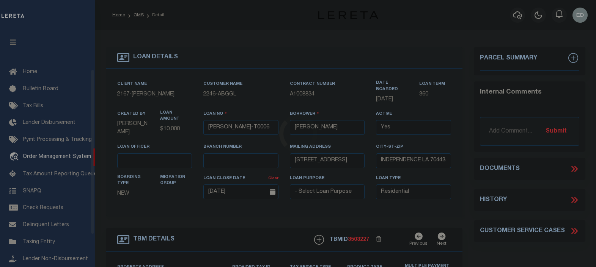
select select "10"
select select "Escrow"
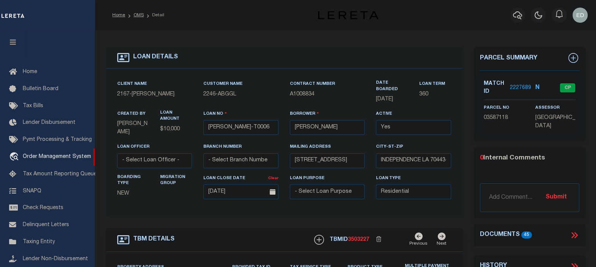
type input "[STREET_ADDRESS]"
select select
type input "INDEPENDENCE LA 70443-2708"
type input "LA"
click at [17, 42] on icon "button" at bounding box center [13, 42] width 9 height 7
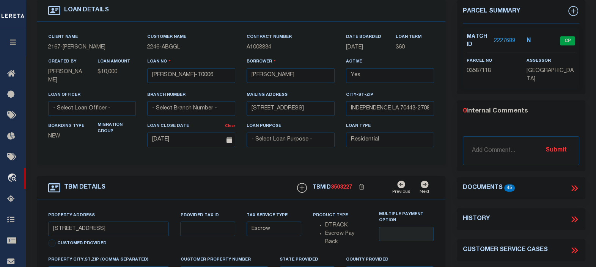
scroll to position [94, 0]
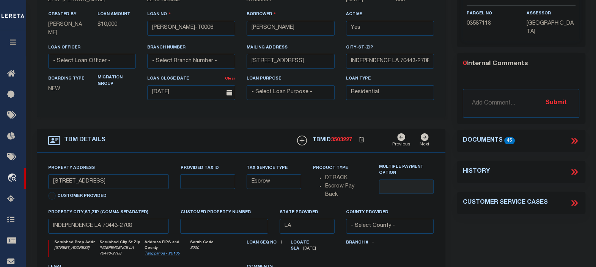
click at [575, 139] on icon at bounding box center [574, 141] width 10 height 10
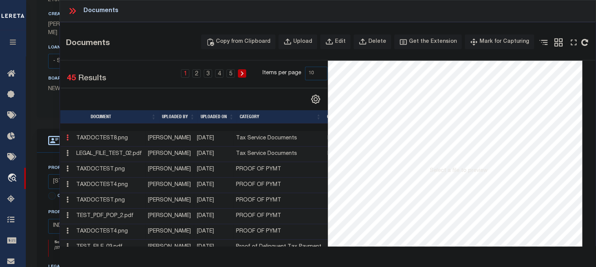
click at [68, 138] on icon at bounding box center [67, 138] width 2 height 6
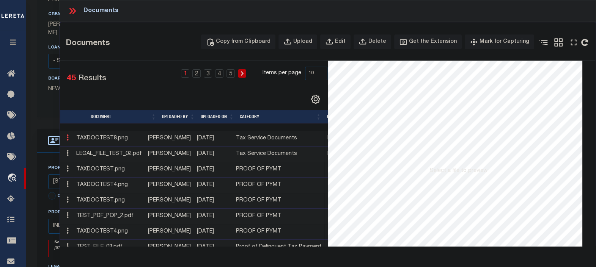
click at [68, 138] on icon at bounding box center [67, 138] width 2 height 6
click at [68, 139] on icon at bounding box center [67, 138] width 2 height 6
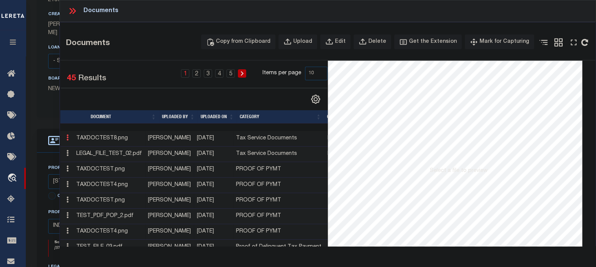
click at [68, 139] on icon at bounding box center [67, 138] width 2 height 6
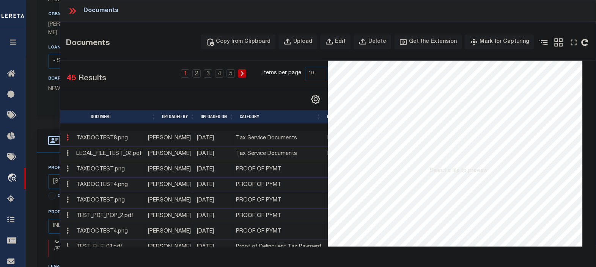
click at [68, 139] on icon at bounding box center [67, 138] width 2 height 6
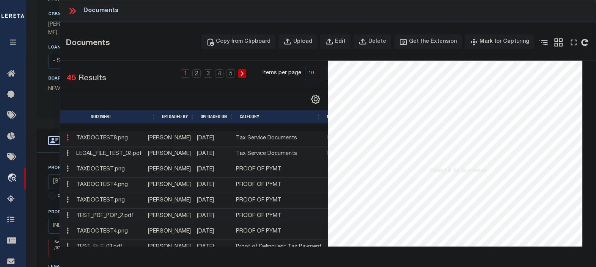
click at [68, 139] on icon at bounding box center [67, 138] width 2 height 6
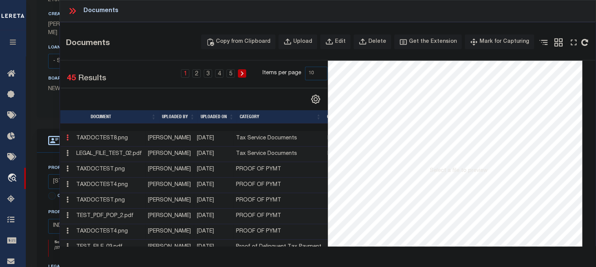
click at [68, 139] on icon at bounding box center [67, 138] width 2 height 6
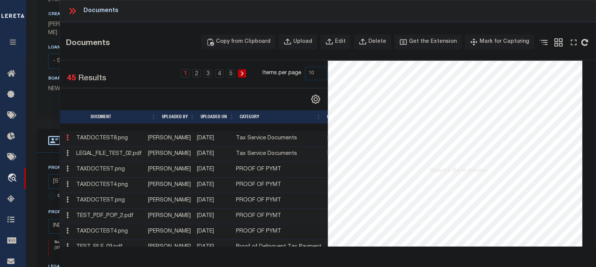
click at [68, 139] on icon at bounding box center [67, 138] width 2 height 6
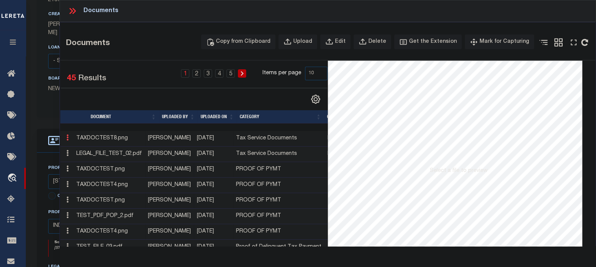
click at [68, 139] on icon at bounding box center [67, 138] width 2 height 6
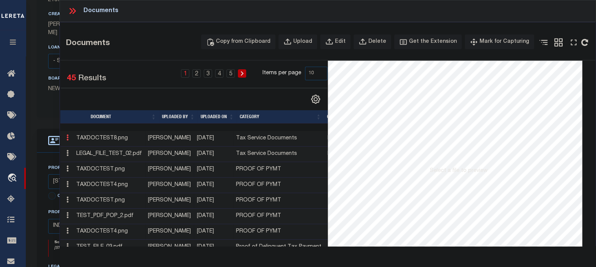
click at [68, 139] on icon at bounding box center [67, 138] width 2 height 6
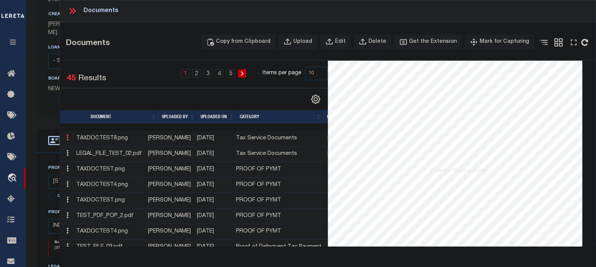
click at [68, 139] on icon at bounding box center [67, 138] width 2 height 6
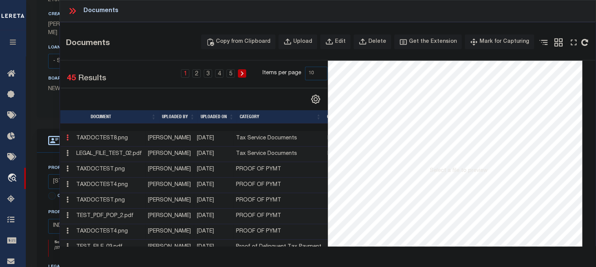
click at [68, 139] on icon at bounding box center [67, 138] width 2 height 6
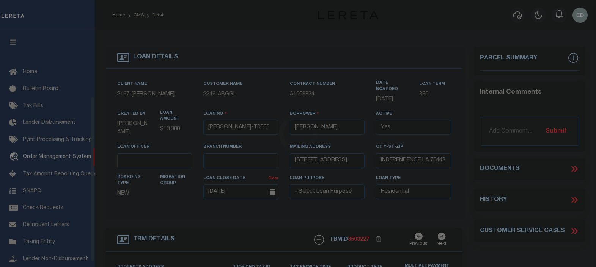
select select "10"
select select "Escrow"
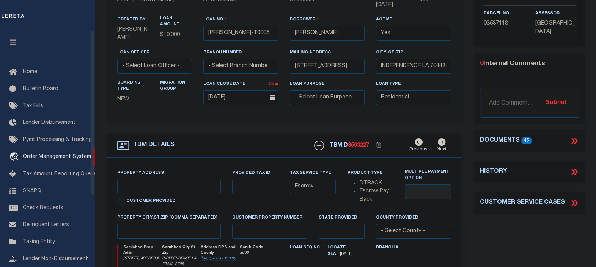
type input "[STREET_ADDRESS]"
select select
type input "INDEPENDENCE LA 70443-2708"
type input "LA"
click at [17, 39] on button "button" at bounding box center [13, 43] width 26 height 26
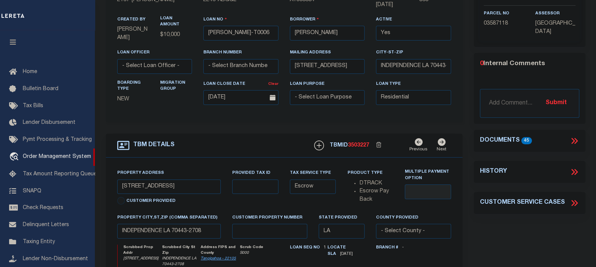
scroll to position [94, 0]
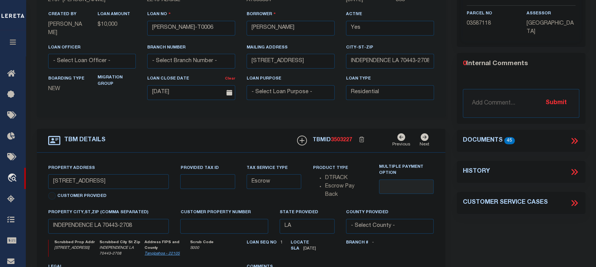
click at [574, 139] on icon at bounding box center [572, 141] width 3 height 6
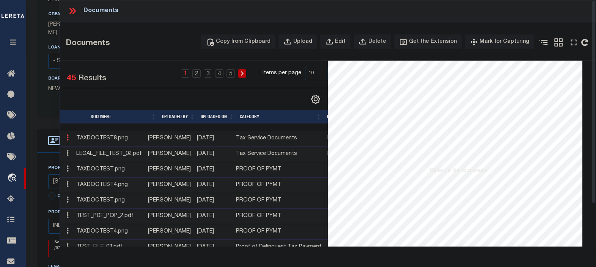
click at [67, 138] on icon at bounding box center [67, 138] width 2 height 6
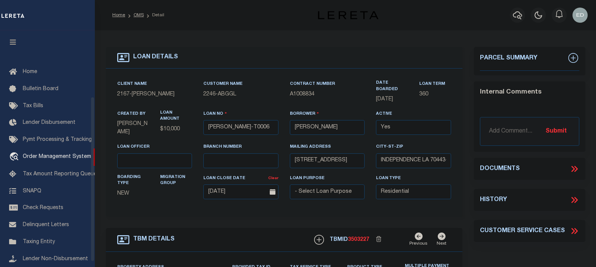
select select "10"
select select "Escrow"
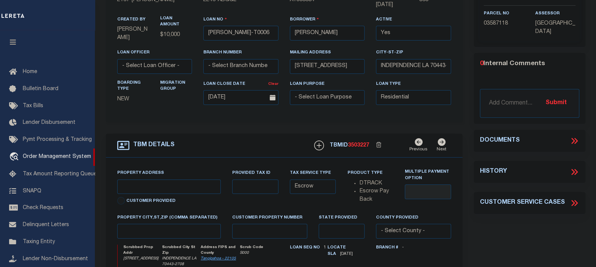
type input "[STREET_ADDRESS]"
select select
type input "INDEPENDENCE LA 70443-2708"
type input "LA"
drag, startPoint x: 14, startPoint y: 30, endPoint x: 14, endPoint y: 35, distance: 4.9
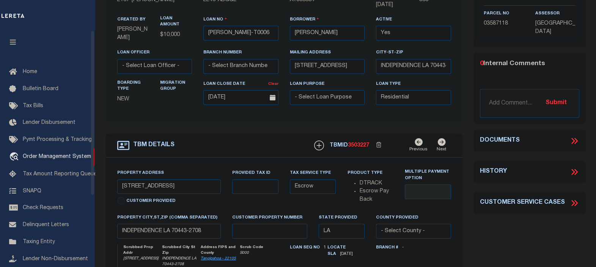
click at [14, 30] on div "Home Bulletin Board Tax Bills Lender Disbursement" at bounding box center [47, 133] width 95 height 267
click at [13, 45] on icon "button" at bounding box center [13, 42] width 9 height 7
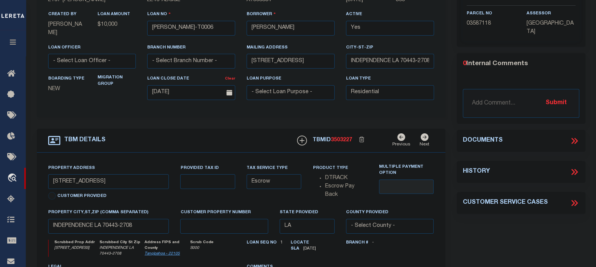
click at [572, 138] on icon at bounding box center [572, 141] width 3 height 6
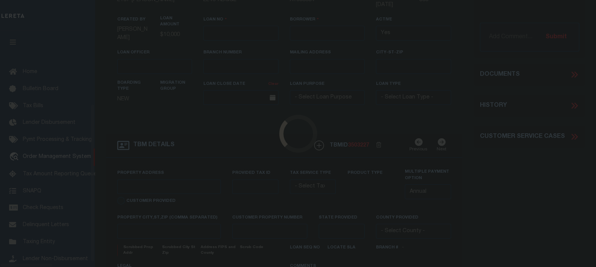
scroll to position [94, 0]
type input "[PERSON_NAME]-T0006"
type input "[PERSON_NAME]"
select select
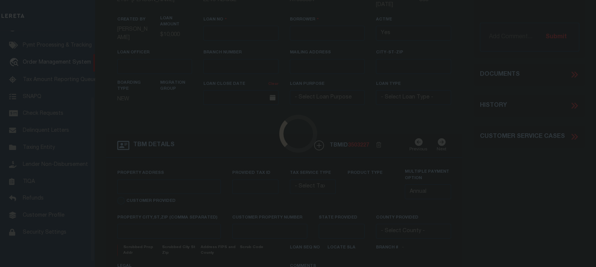
type input "[STREET_ADDRESS]"
type input "INDEPENDENCE LA 70443-2708"
type input "[DATE]"
select select "10"
select select "Escrow"
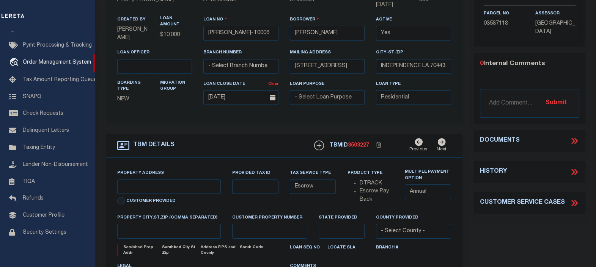
type input "[STREET_ADDRESS]"
select select
type input "INDEPENDENCE LA 70443-2708"
type input "LA"
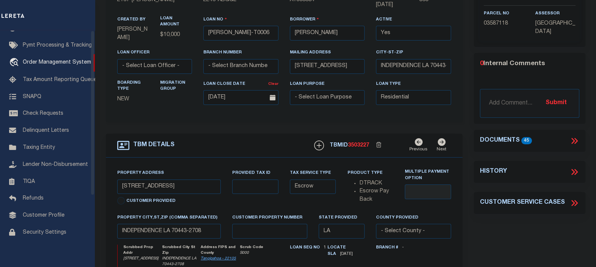
scroll to position [0, 0]
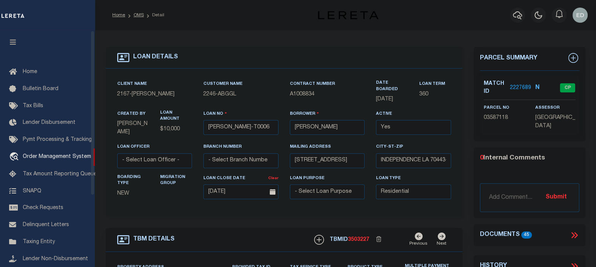
click at [16, 38] on button "button" at bounding box center [13, 43] width 26 height 26
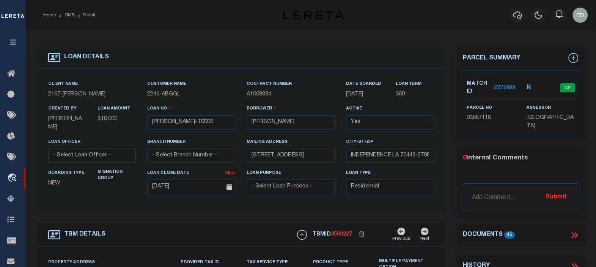
click at [574, 235] on icon at bounding box center [572, 235] width 3 height 6
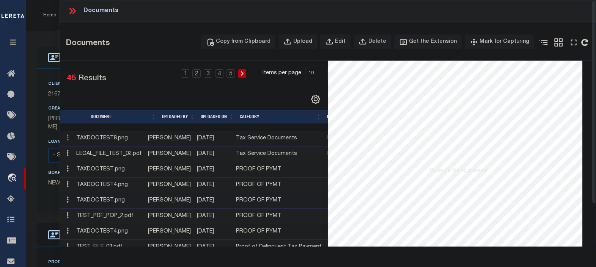
click at [68, 140] on icon at bounding box center [67, 138] width 2 height 6
click at [69, 138] on link at bounding box center [67, 139] width 8 height 6
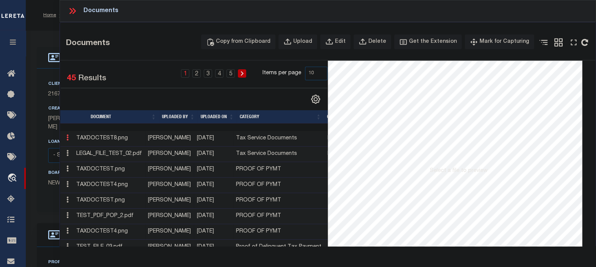
click at [69, 138] on link at bounding box center [67, 139] width 8 height 6
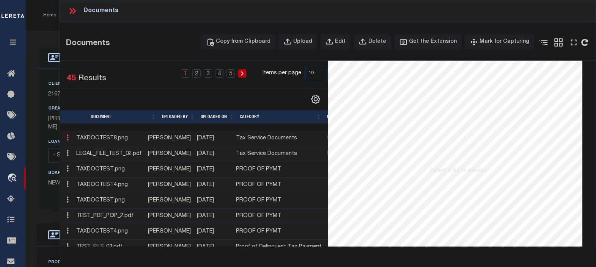
click at [69, 138] on link at bounding box center [67, 139] width 8 height 6
click at [70, 154] on link at bounding box center [67, 154] width 8 height 6
click at [68, 139] on icon at bounding box center [67, 138] width 2 height 6
click at [69, 139] on link at bounding box center [67, 139] width 8 height 6
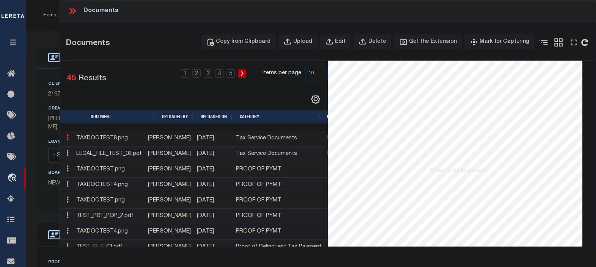
click at [69, 139] on link at bounding box center [67, 139] width 8 height 6
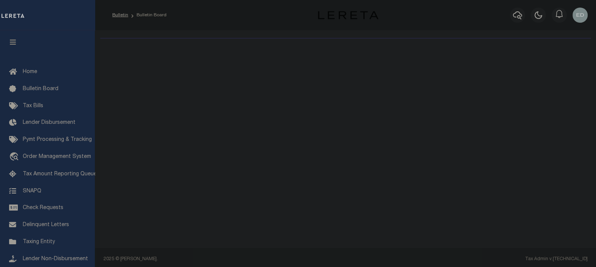
select select "50"
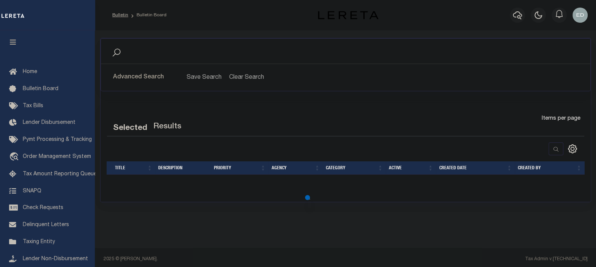
select select "50"
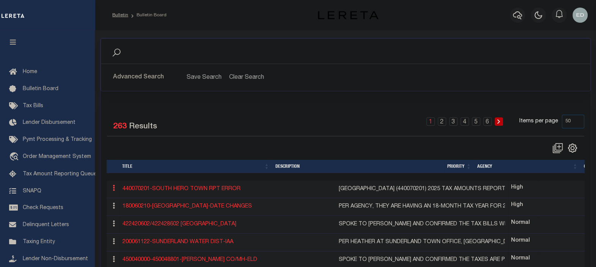
click at [113, 191] on icon at bounding box center [114, 188] width 2 height 6
click at [113, 194] on ul "ACTIONS Edit History" at bounding box center [128, 213] width 37 height 38
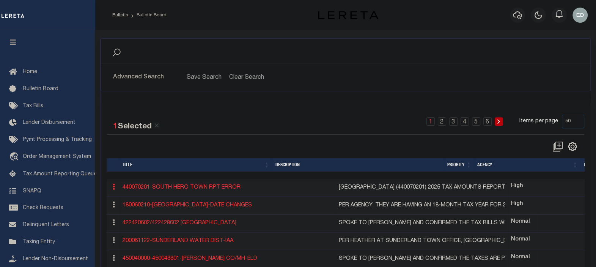
click at [113, 187] on icon at bounding box center [114, 187] width 2 height 6
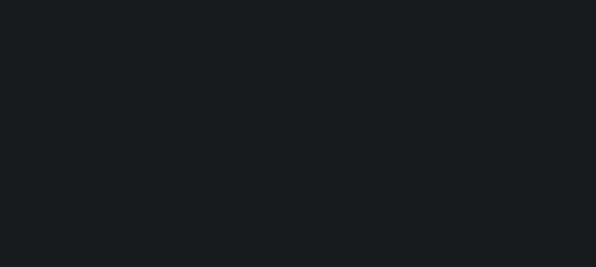
select select "50"
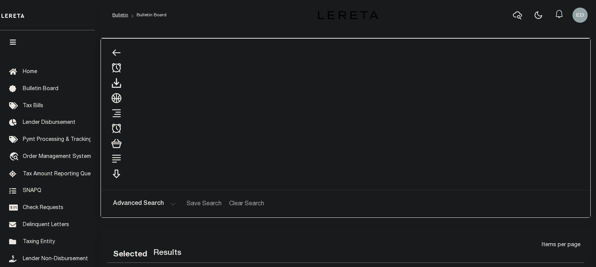
select select "50"
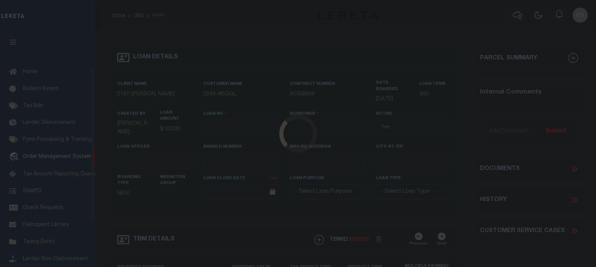
scroll to position [55, 0]
type input "[PERSON_NAME]-T0006"
type input "[PERSON_NAME]"
select select
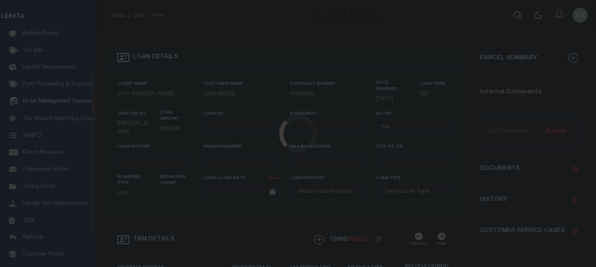
type input "[STREET_ADDRESS]"
type input "INDEPENDENCE LA 70443-2708"
type input "[DATE]"
select select "10"
select select "Escrow"
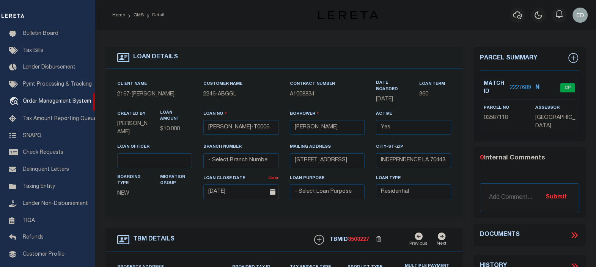
type input "[STREET_ADDRESS]"
select select
type input "INDEPENDENCE LA 70443-2708"
type input "LA"
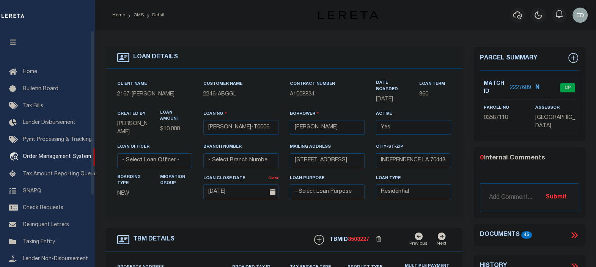
click at [17, 45] on icon "button" at bounding box center [13, 42] width 9 height 7
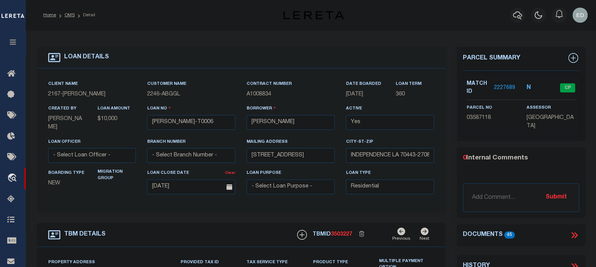
click at [571, 234] on icon at bounding box center [574, 235] width 10 height 10
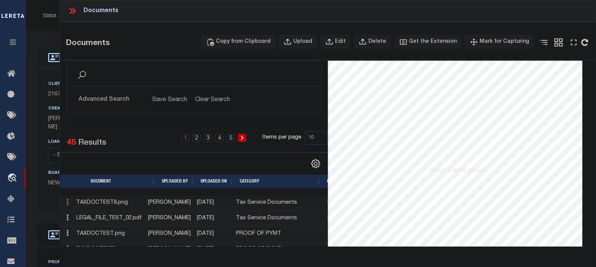
click at [68, 202] on icon at bounding box center [67, 202] width 2 height 6
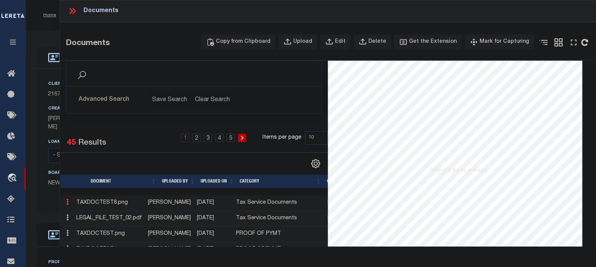
click at [68, 202] on icon at bounding box center [67, 202] width 2 height 6
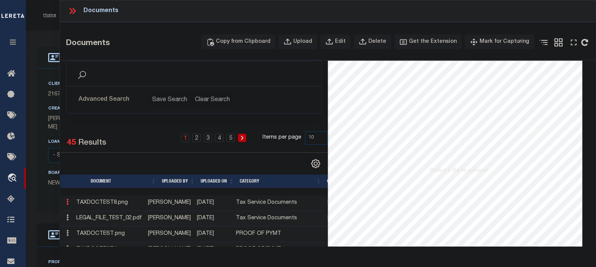
click at [68, 202] on icon at bounding box center [67, 202] width 2 height 6
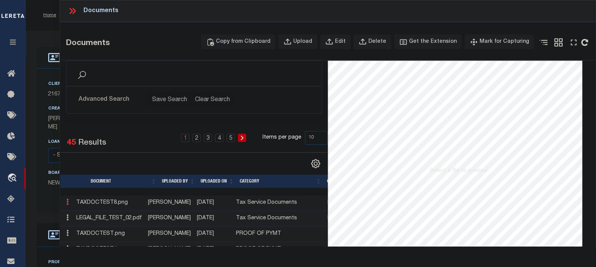
click at [68, 202] on icon at bounding box center [67, 202] width 2 height 6
click at [66, 218] on icon at bounding box center [67, 218] width 2 height 6
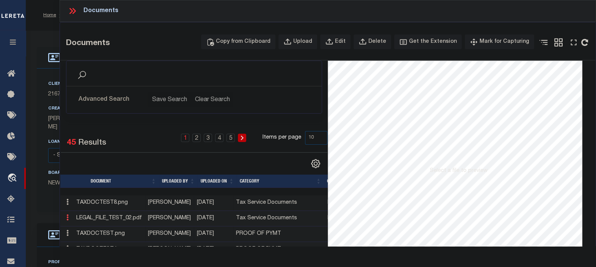
click at [66, 218] on icon at bounding box center [67, 218] width 2 height 6
click at [66, 219] on icon at bounding box center [67, 218] width 2 height 6
click at [67, 234] on icon at bounding box center [67, 233] width 2 height 6
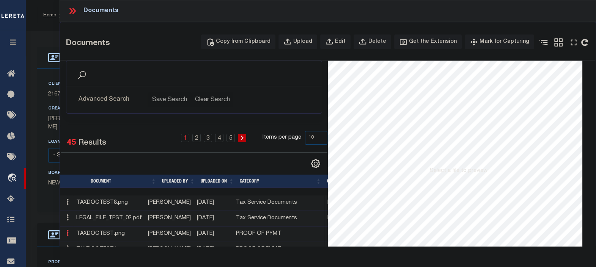
click at [67, 234] on icon at bounding box center [67, 233] width 2 height 6
click at [67, 231] on icon at bounding box center [67, 233] width 2 height 6
click at [70, 202] on link at bounding box center [67, 203] width 8 height 6
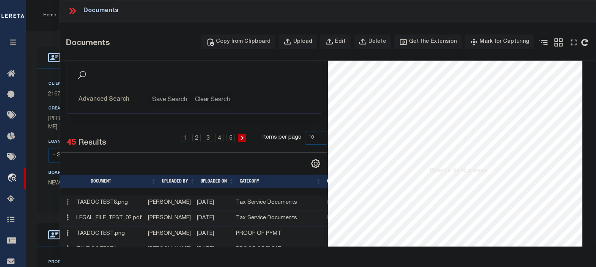
click at [70, 202] on link at bounding box center [67, 203] width 8 height 6
click at [68, 202] on icon at bounding box center [67, 202] width 2 height 6
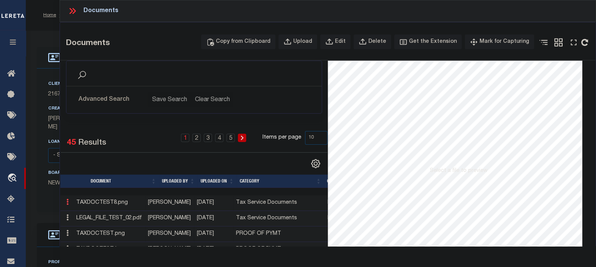
click at [68, 202] on icon at bounding box center [67, 202] width 2 height 6
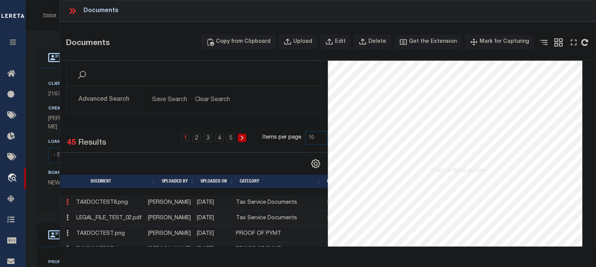
click at [68, 202] on icon at bounding box center [67, 202] width 2 height 6
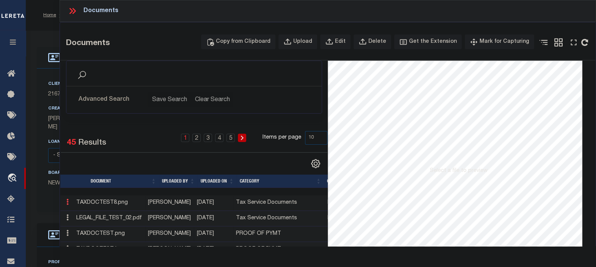
click at [68, 202] on icon at bounding box center [67, 202] width 2 height 6
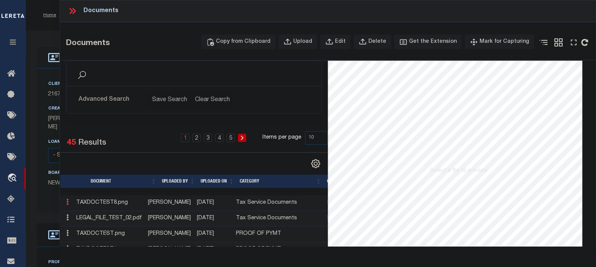
click at [68, 202] on icon at bounding box center [67, 202] width 2 height 6
click at [124, 202] on td "TAXDOCTEST8.png" at bounding box center [109, 204] width 72 height 16
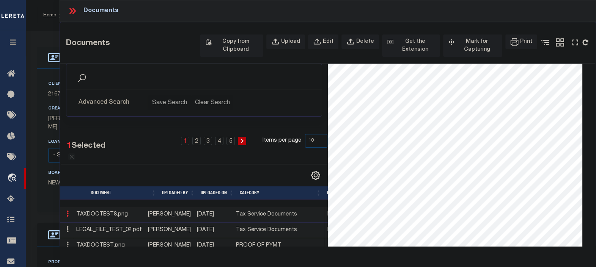
click at [119, 213] on td "TAXDOCTEST8.png" at bounding box center [109, 215] width 72 height 16
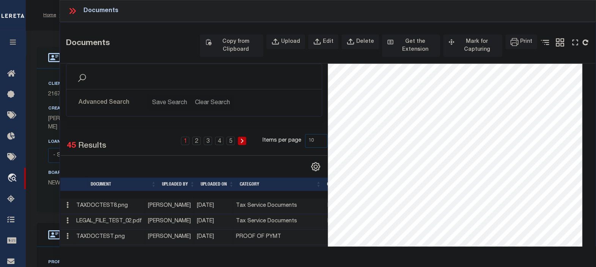
click at [116, 159] on div "1 Selected 45 Results 1 2 3 4 5 Items per page 10 25 50 100" at bounding box center [194, 153] width 279 height 38
click at [67, 207] on icon at bounding box center [67, 205] width 2 height 6
